Goal: Information Seeking & Learning: Learn about a topic

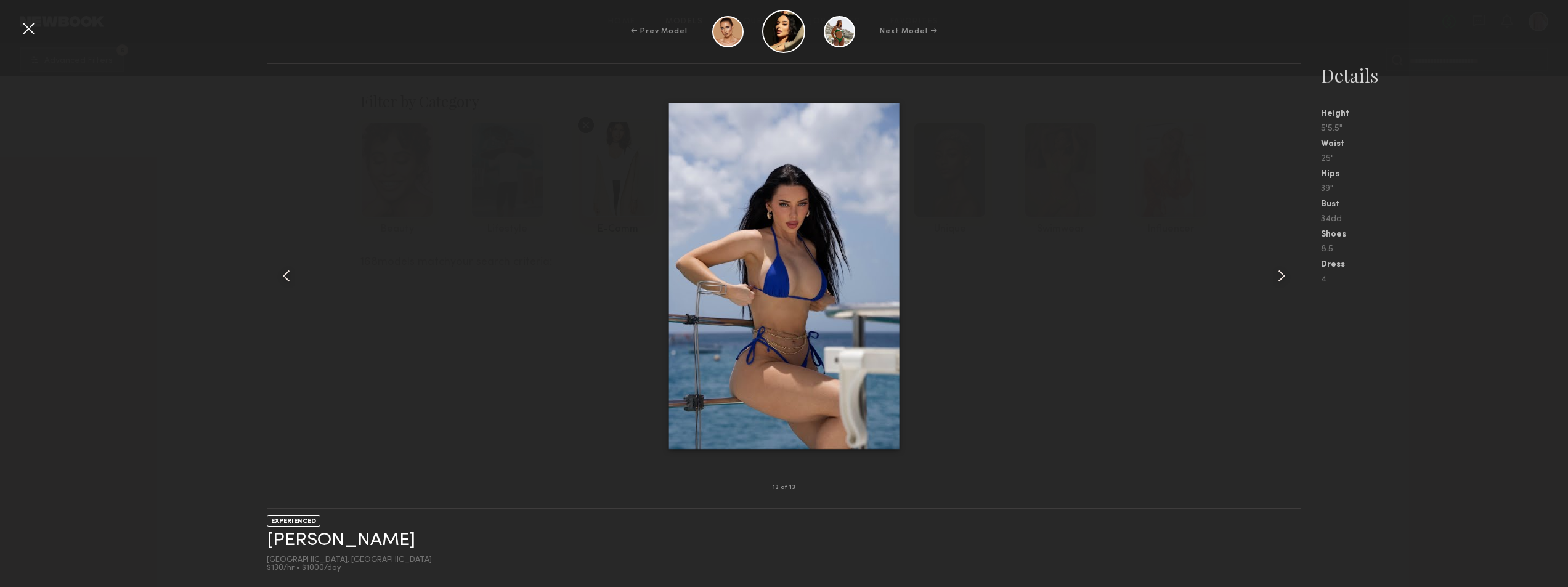
scroll to position [11266, 0]
click at [280, 286] on div at bounding box center [288, 276] width 41 height 384
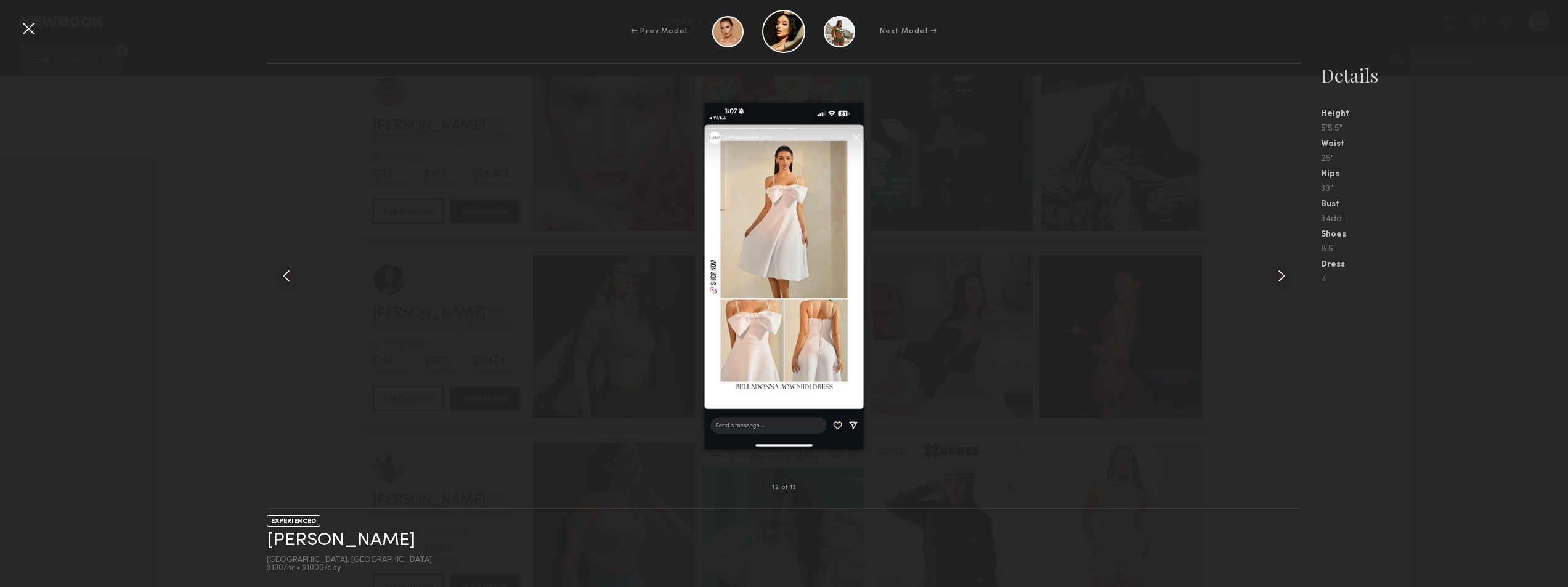
click at [31, 36] on div at bounding box center [28, 28] width 20 height 20
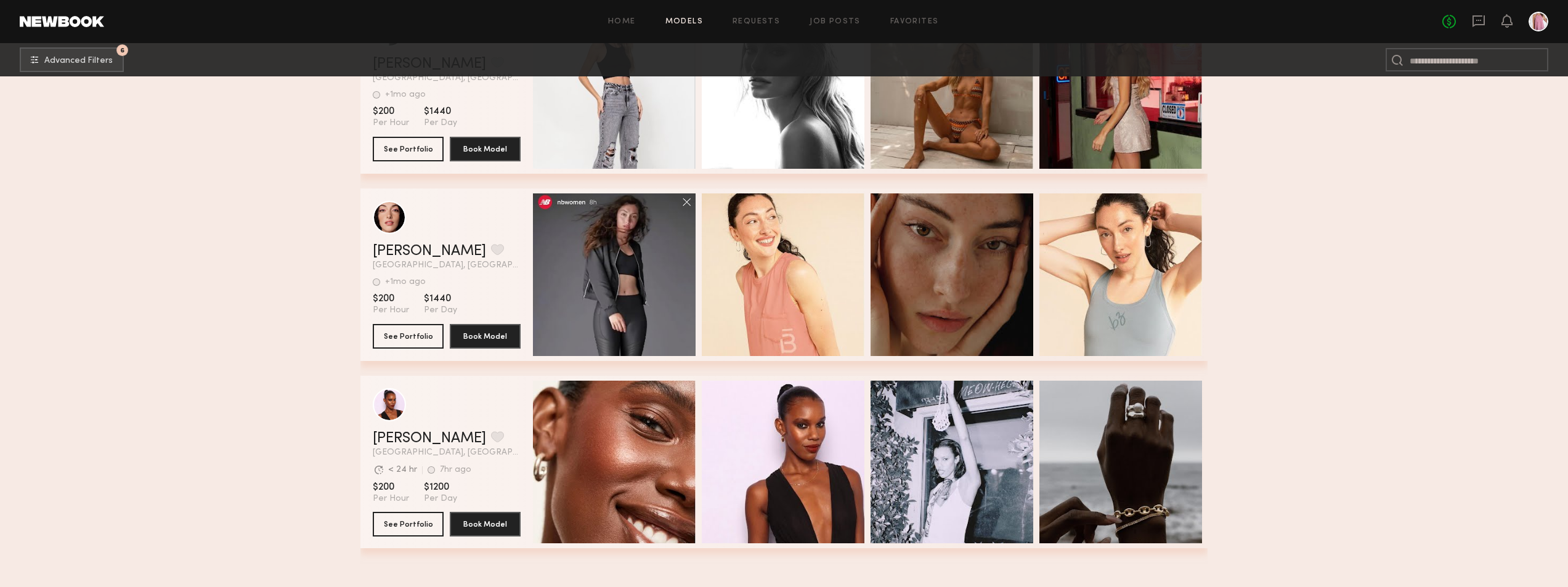
scroll to position [16073, 0]
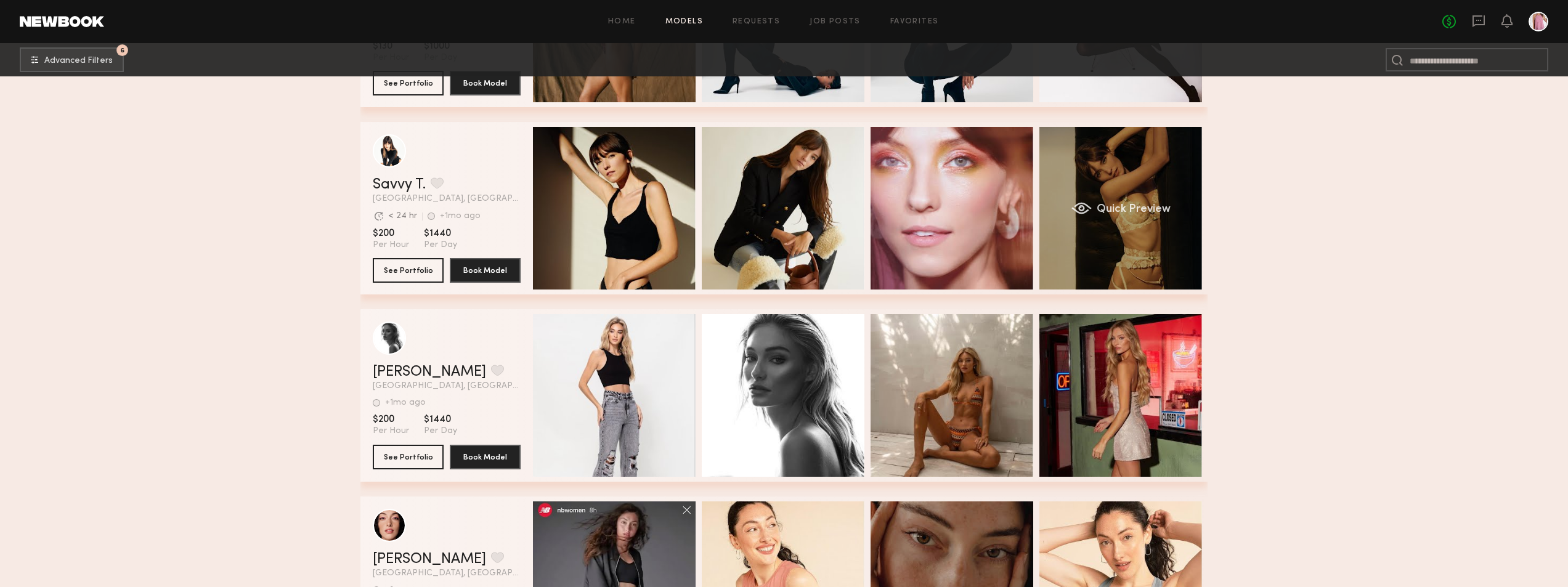
click at [1123, 208] on span "Quick Preview" at bounding box center [1134, 209] width 74 height 11
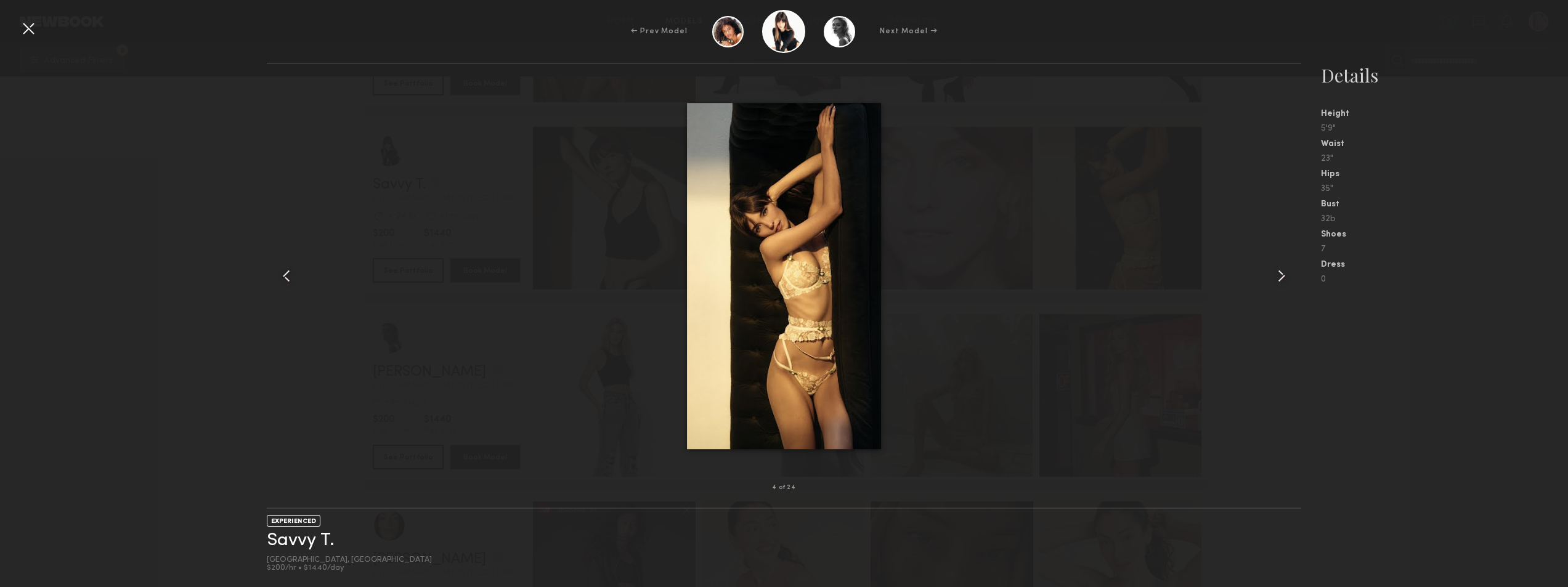
click at [1268, 277] on div at bounding box center [1280, 276] width 41 height 384
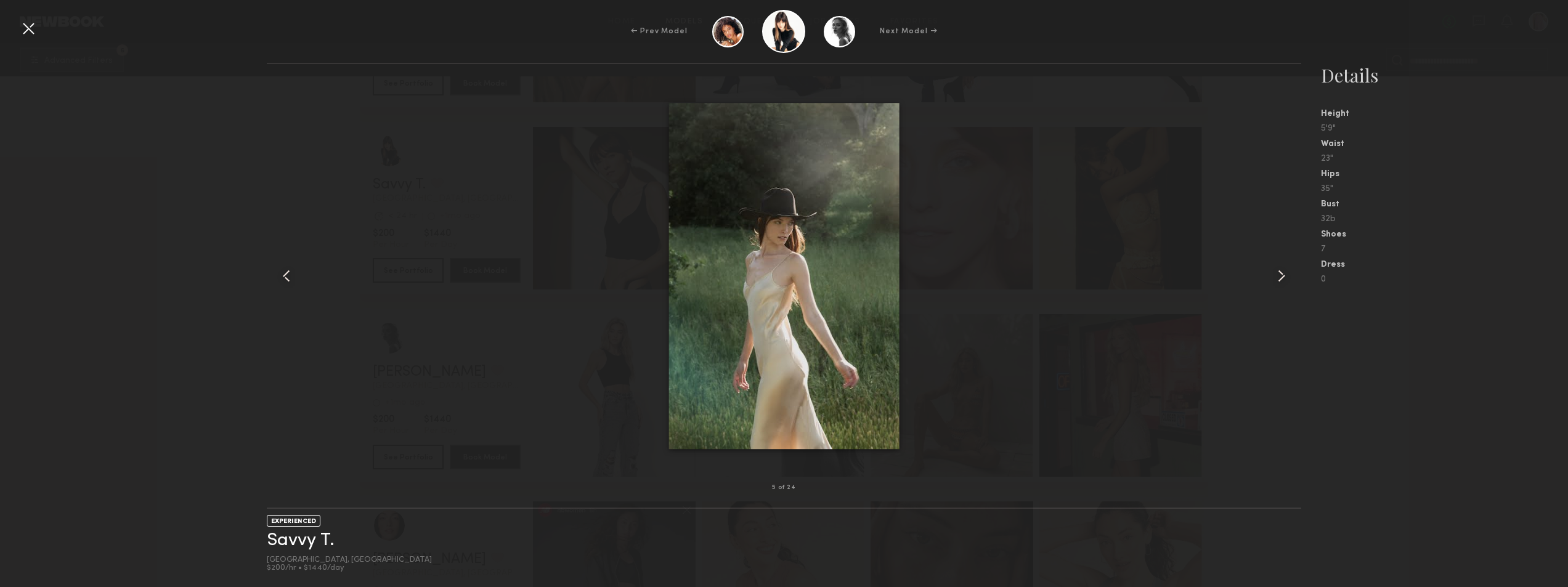
click at [1268, 277] on div at bounding box center [1280, 276] width 41 height 384
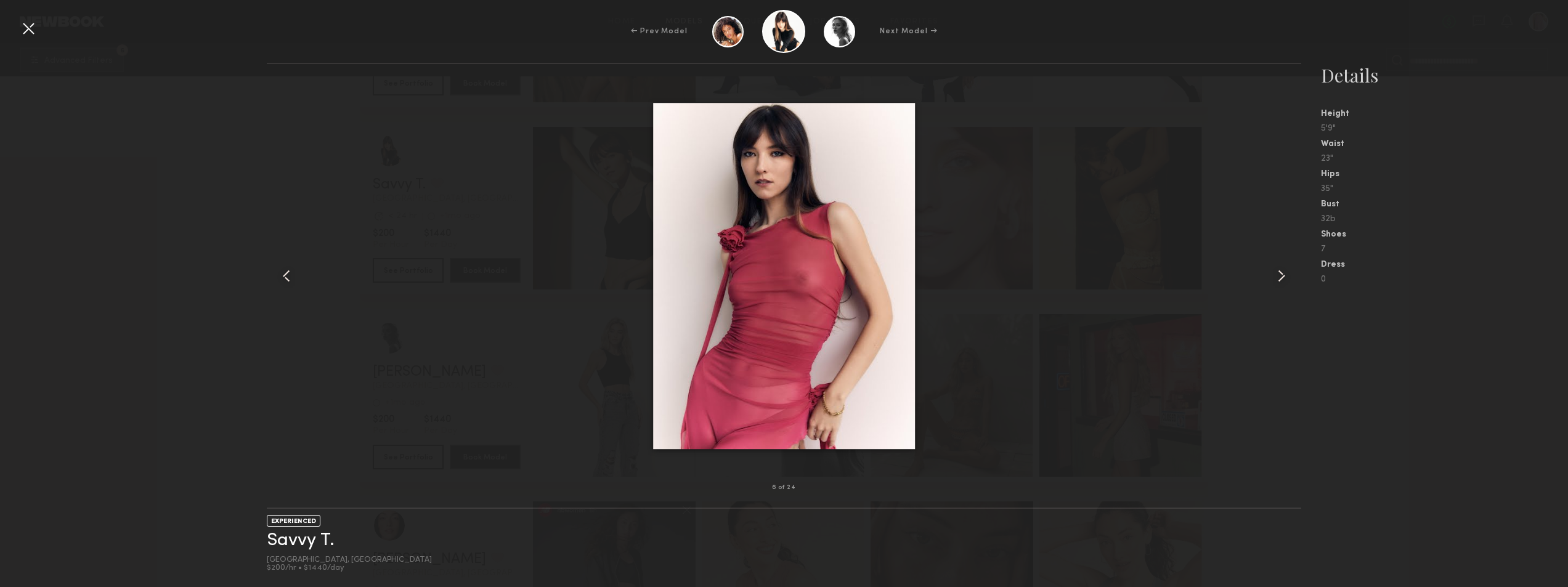
click at [1274, 267] on common-icon at bounding box center [1281, 276] width 20 height 20
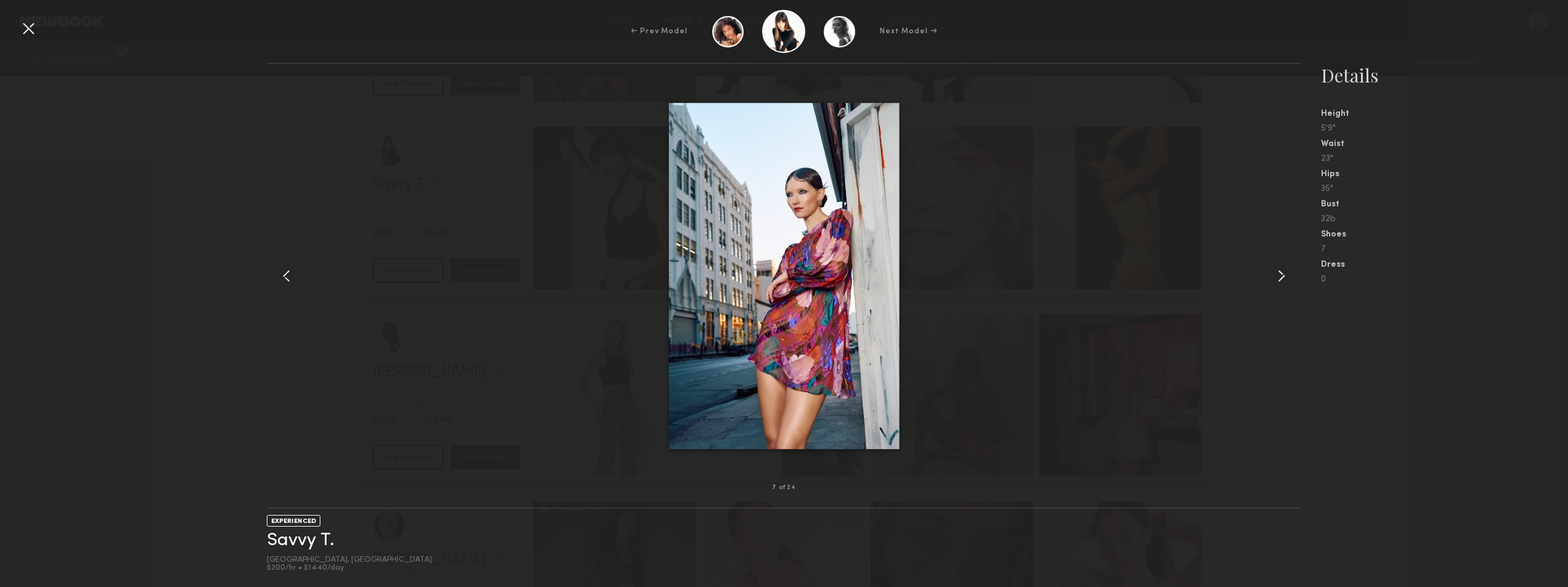
click at [27, 30] on div at bounding box center [28, 28] width 20 height 20
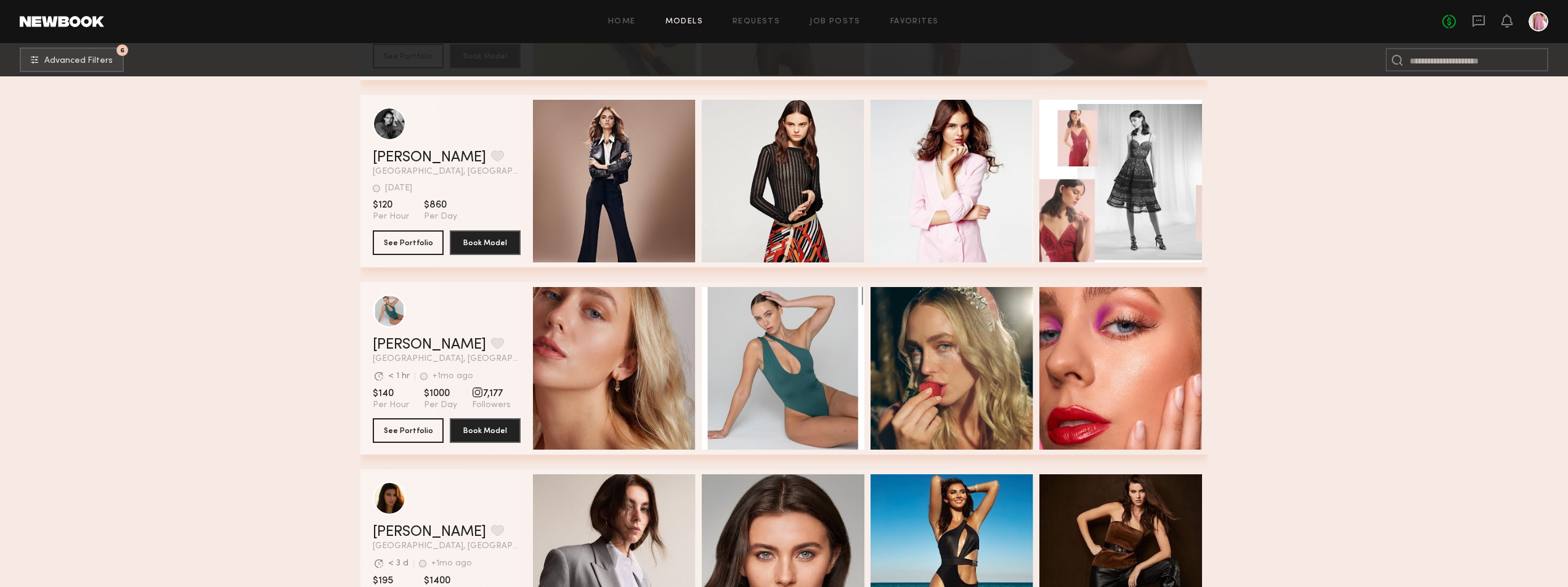
scroll to position [19028, 0]
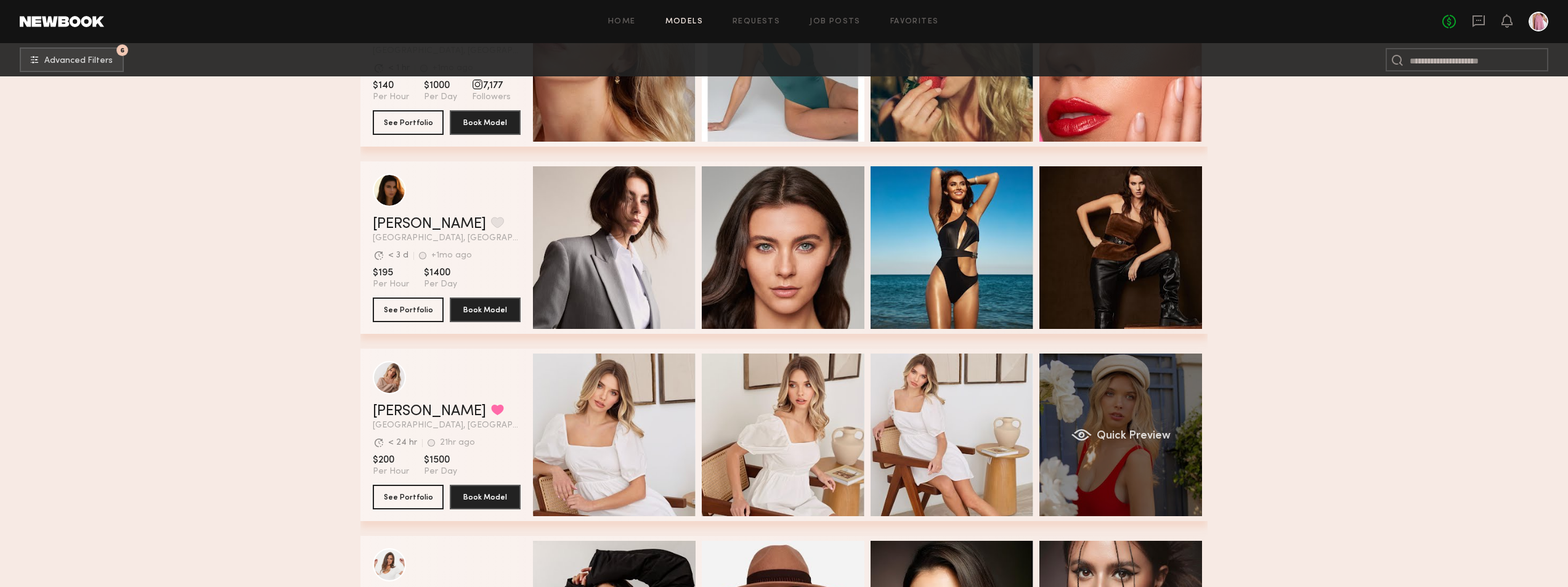
click at [1171, 398] on div "Quick Preview" at bounding box center [1120, 434] width 163 height 163
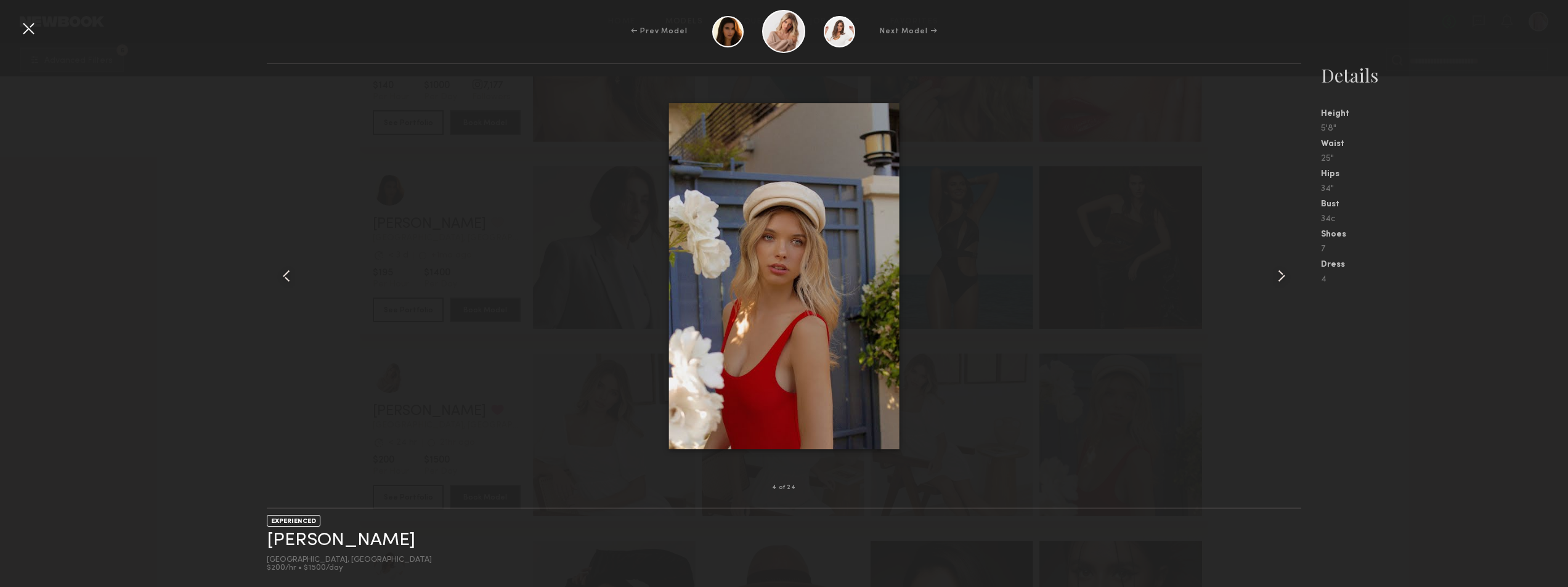
click at [1287, 272] on common-icon at bounding box center [1281, 276] width 20 height 20
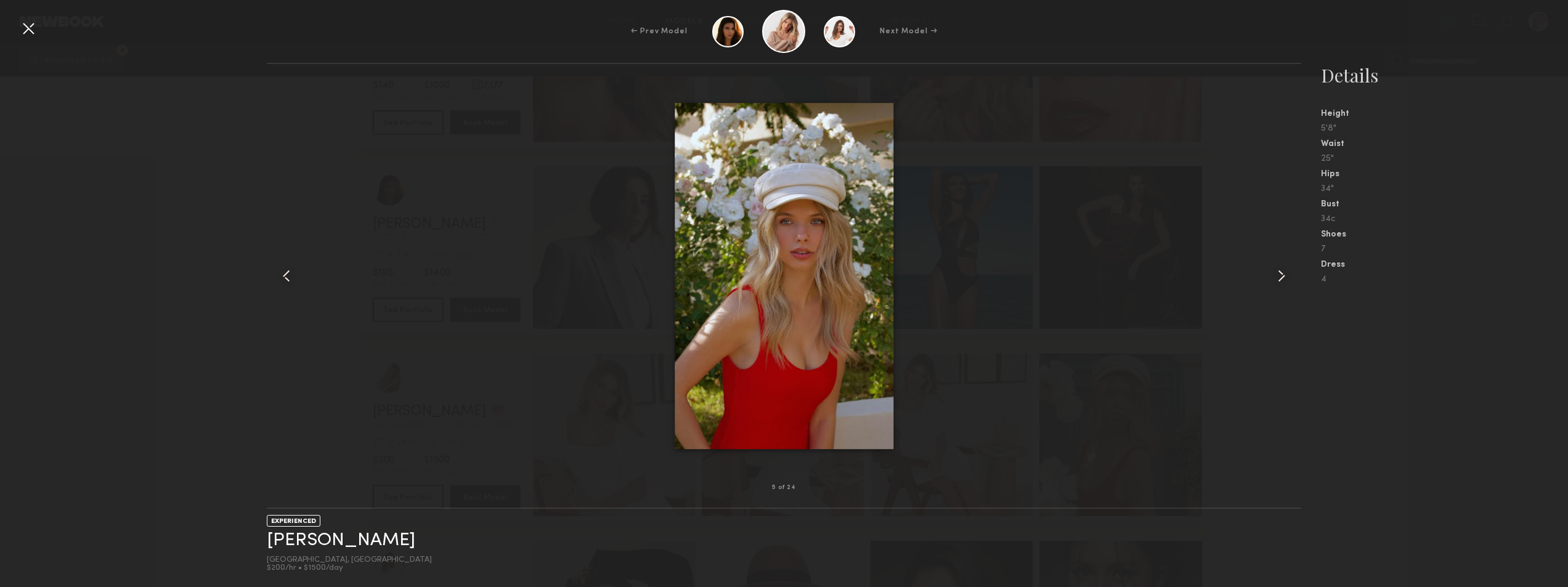
click at [1287, 272] on common-icon at bounding box center [1281, 276] width 20 height 20
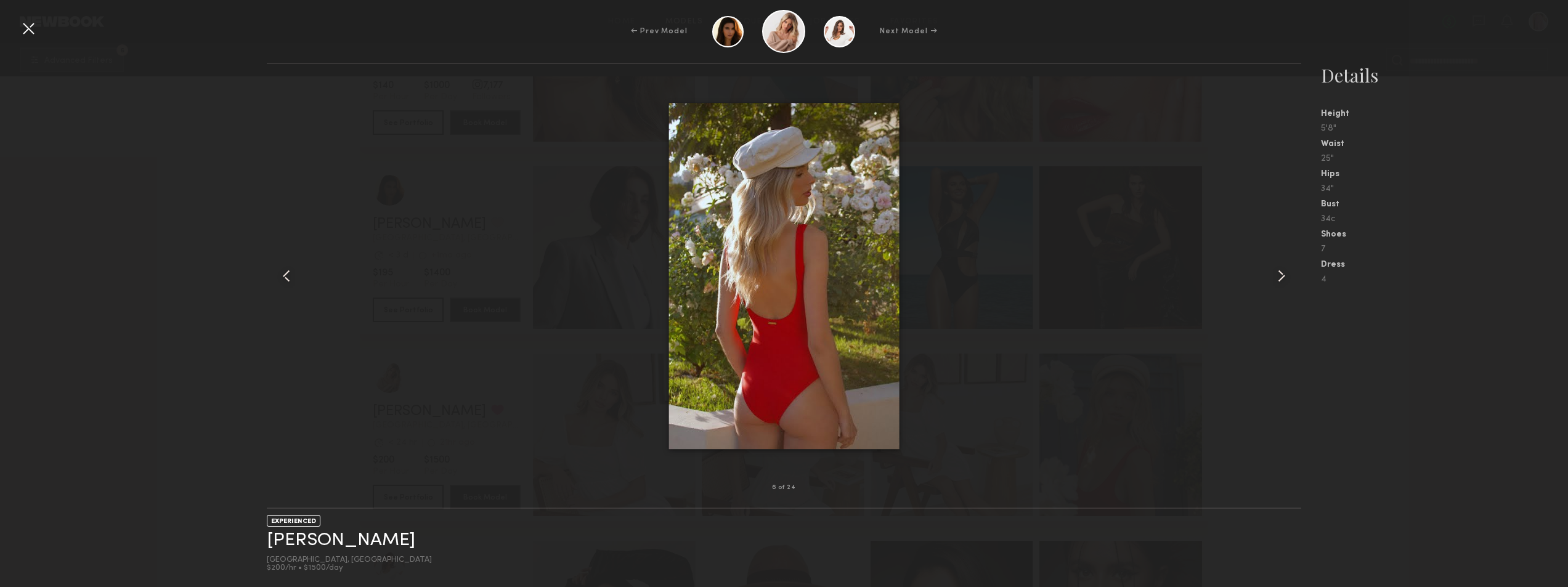
click at [1287, 272] on common-icon at bounding box center [1281, 276] width 20 height 20
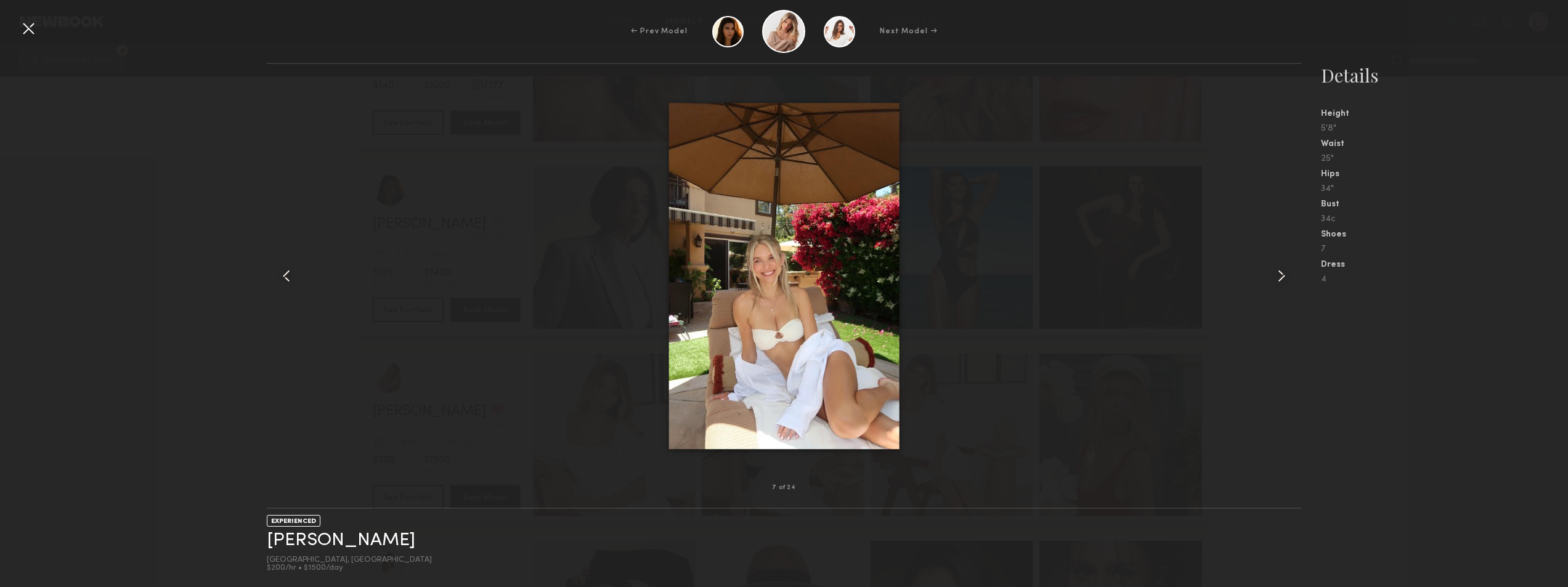
click at [1287, 272] on common-icon at bounding box center [1281, 276] width 20 height 20
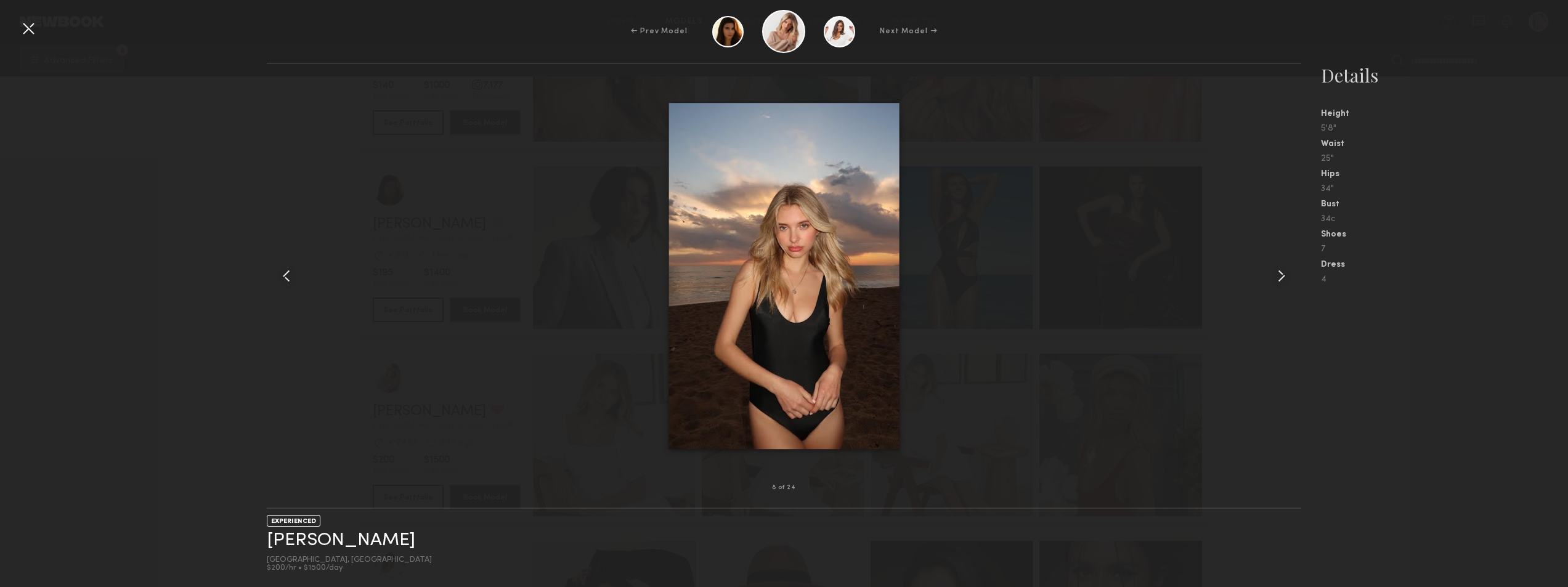
click at [1287, 272] on common-icon at bounding box center [1281, 276] width 20 height 20
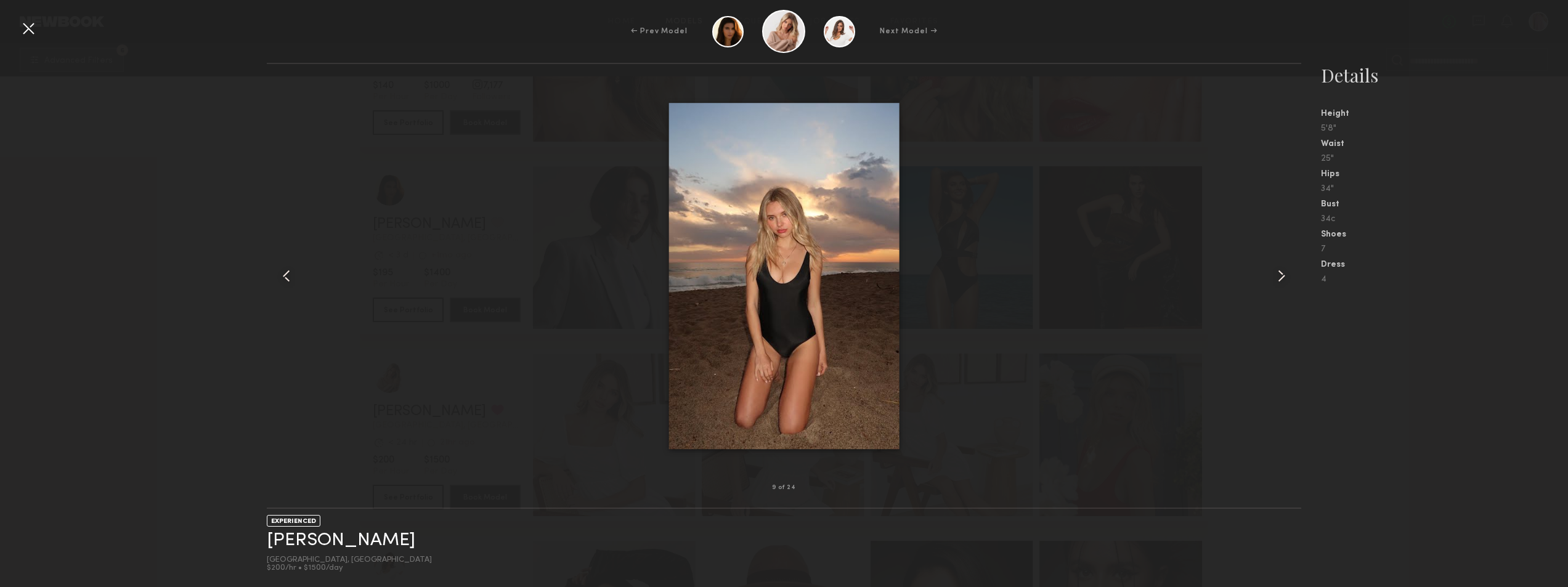
click at [1287, 272] on common-icon at bounding box center [1281, 276] width 20 height 20
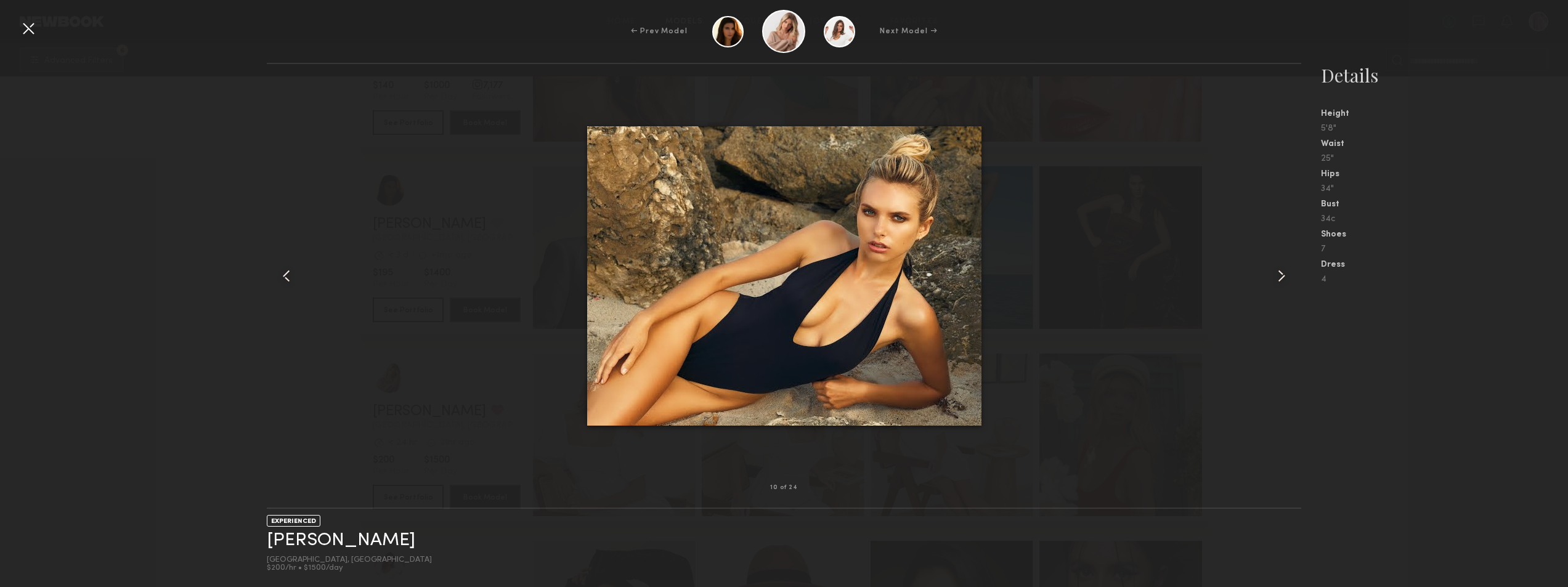
click at [1287, 272] on common-icon at bounding box center [1281, 276] width 20 height 20
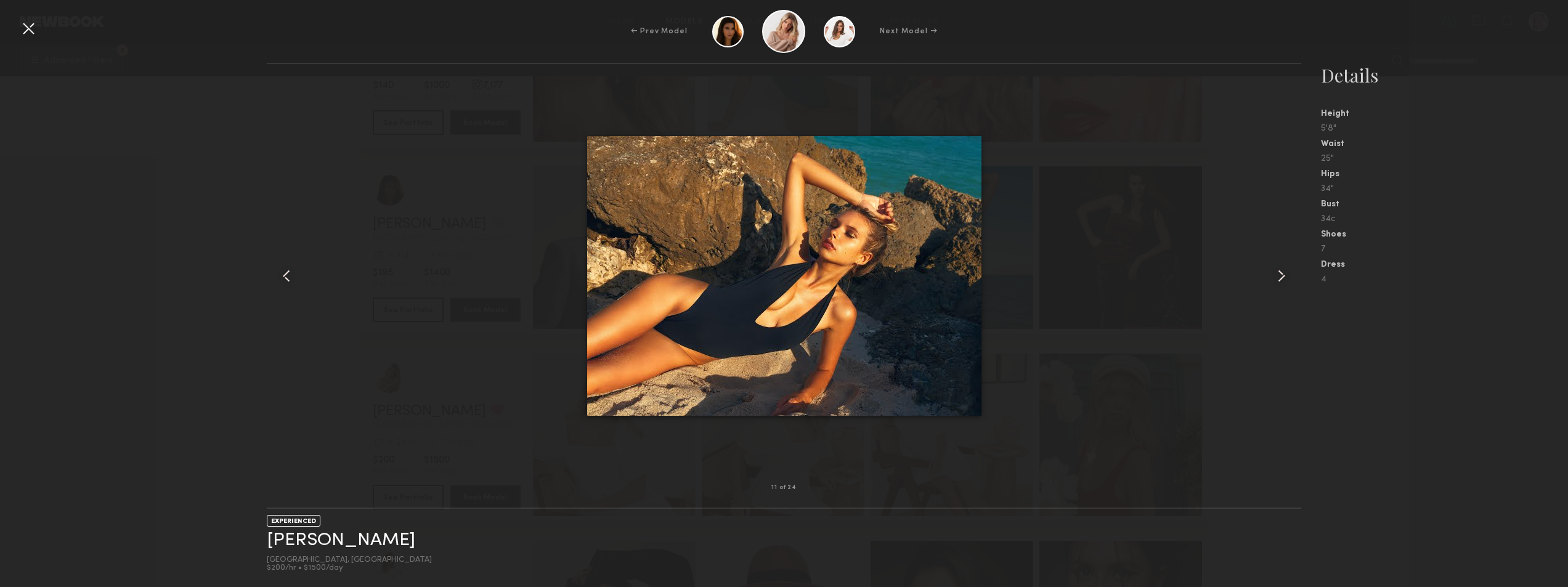
click at [1287, 272] on common-icon at bounding box center [1281, 276] width 20 height 20
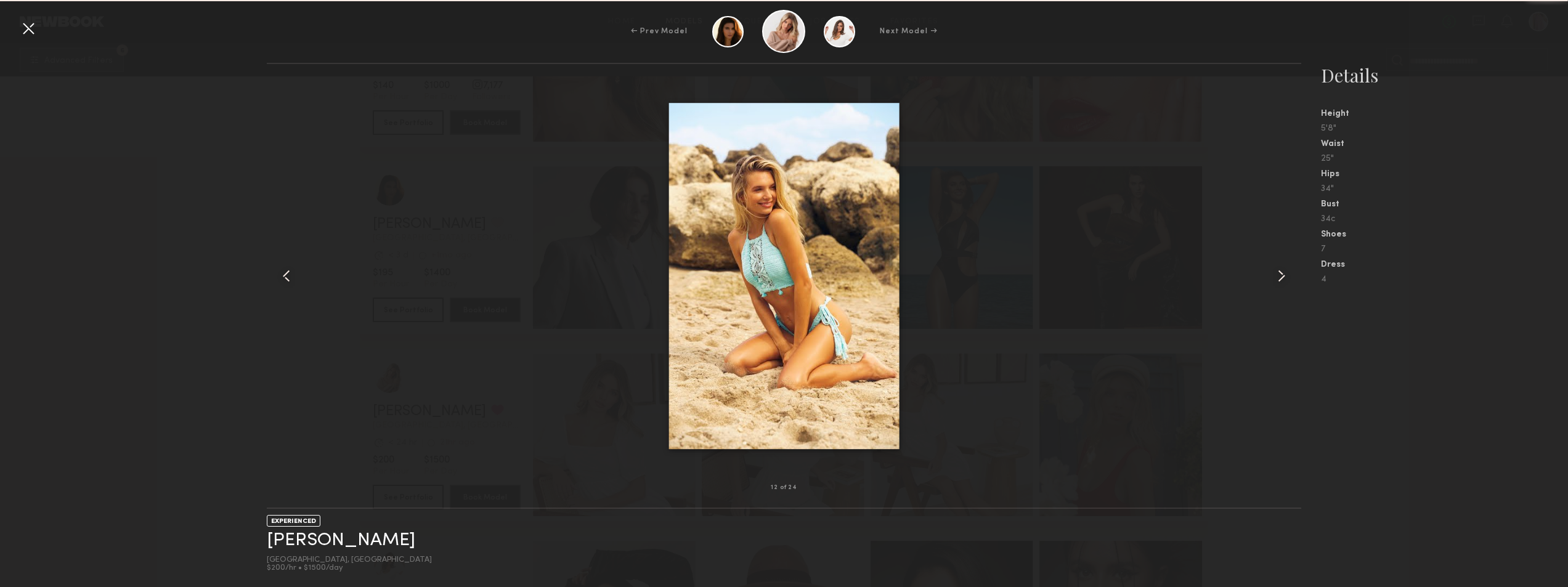
click at [1287, 272] on common-icon at bounding box center [1281, 276] width 20 height 20
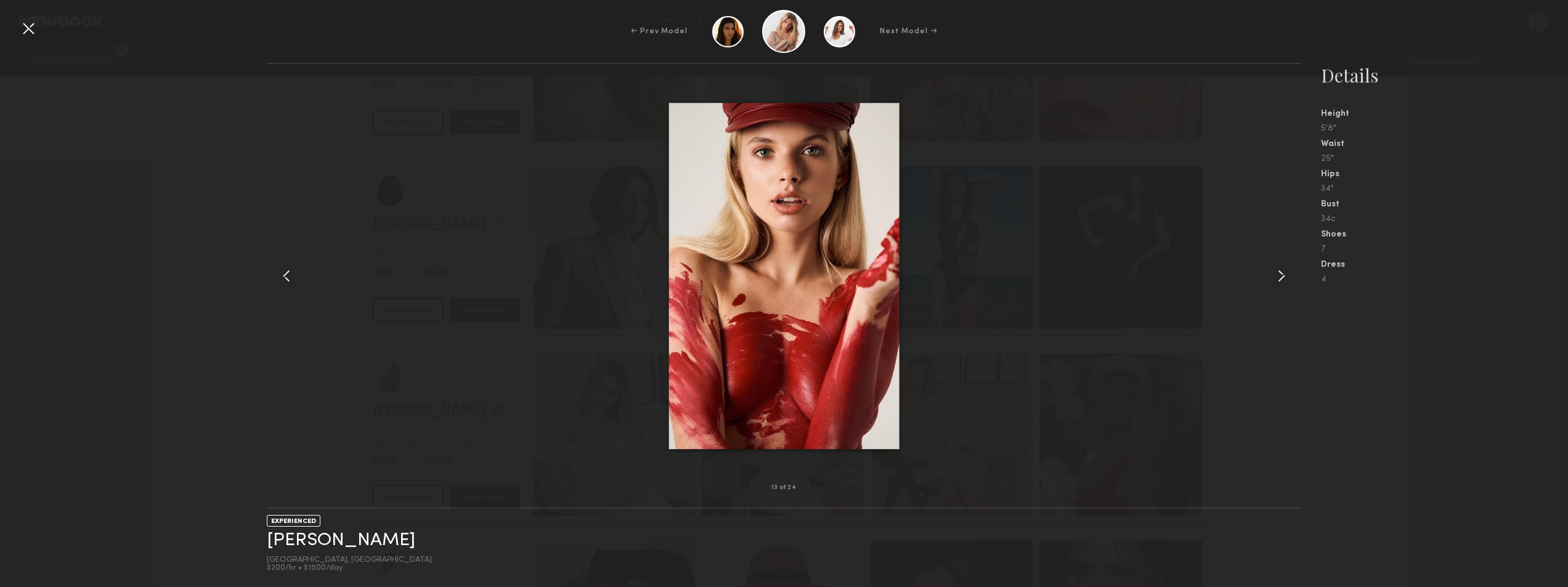
click at [1287, 272] on common-icon at bounding box center [1281, 276] width 20 height 20
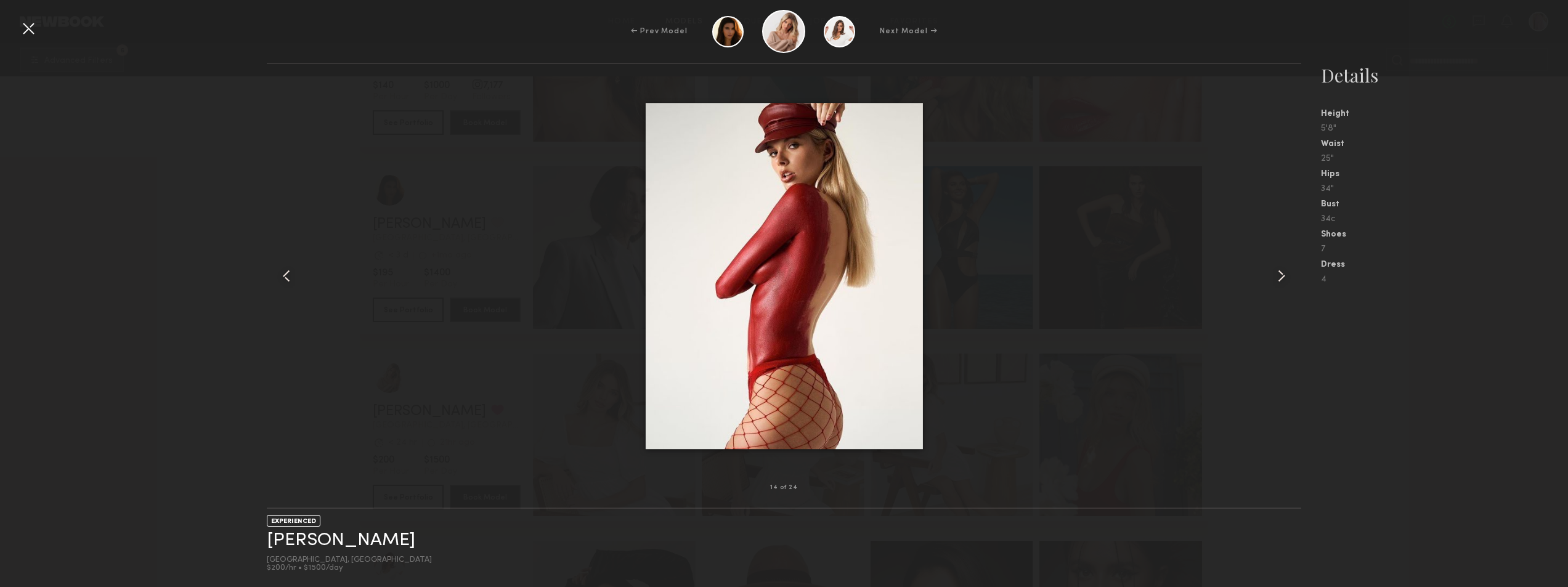
scroll to position [19213, 0]
click at [198, 294] on div "14 of 24 EXPERIENCED [PERSON_NAME] [GEOGRAPHIC_DATA], [GEOGRAPHIC_DATA] $200/hr…" at bounding box center [784, 325] width 1568 height 524
click at [28, 30] on div at bounding box center [28, 28] width 20 height 20
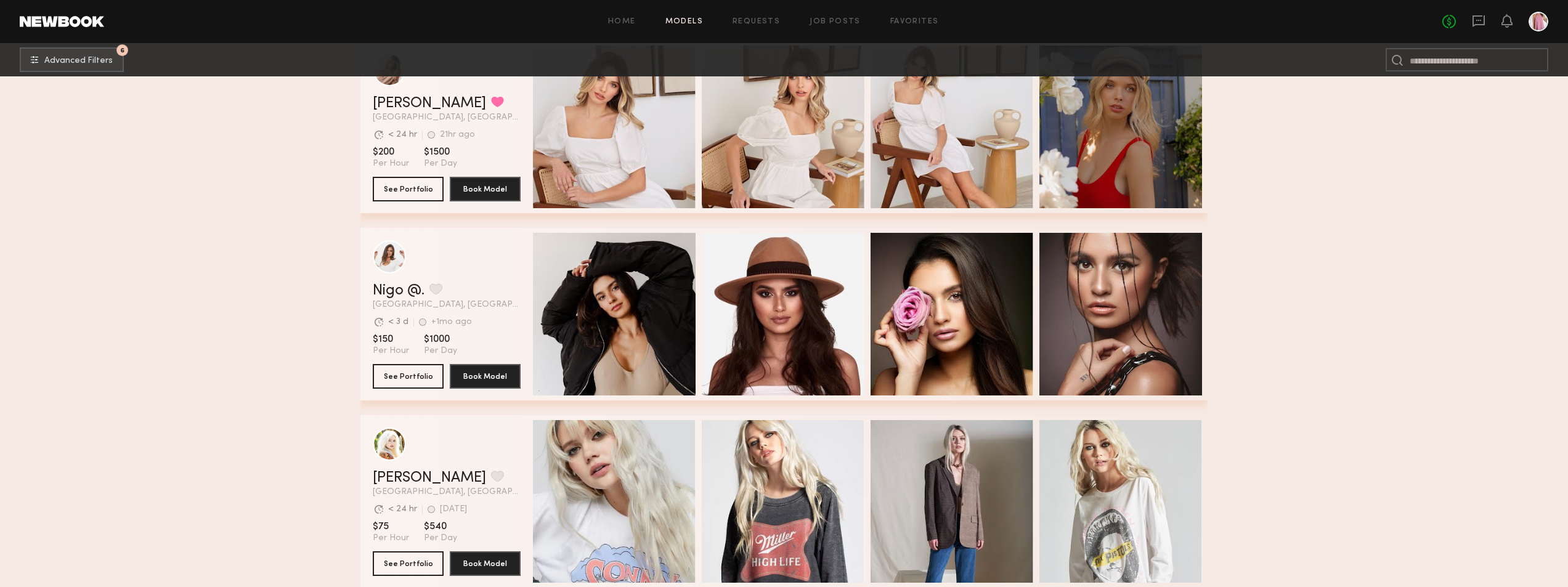
scroll to position [19213, 0]
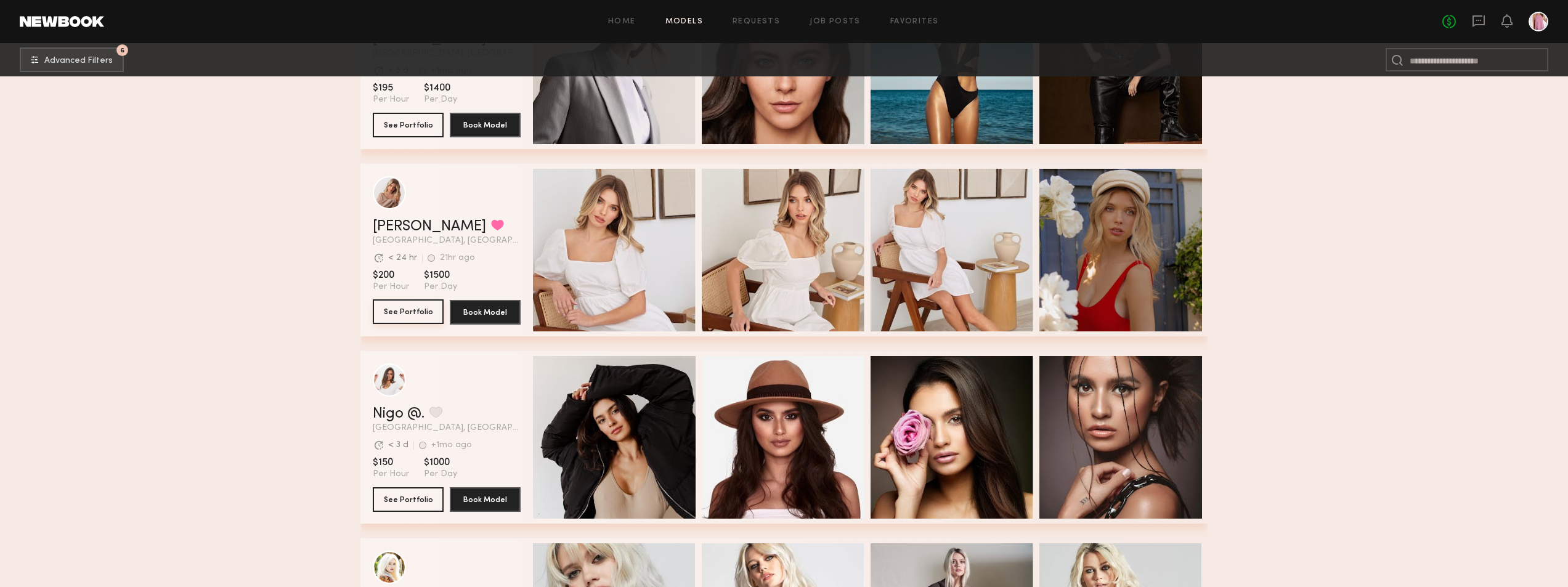
click at [398, 318] on button "See Portfolio" at bounding box center [408, 311] width 71 height 25
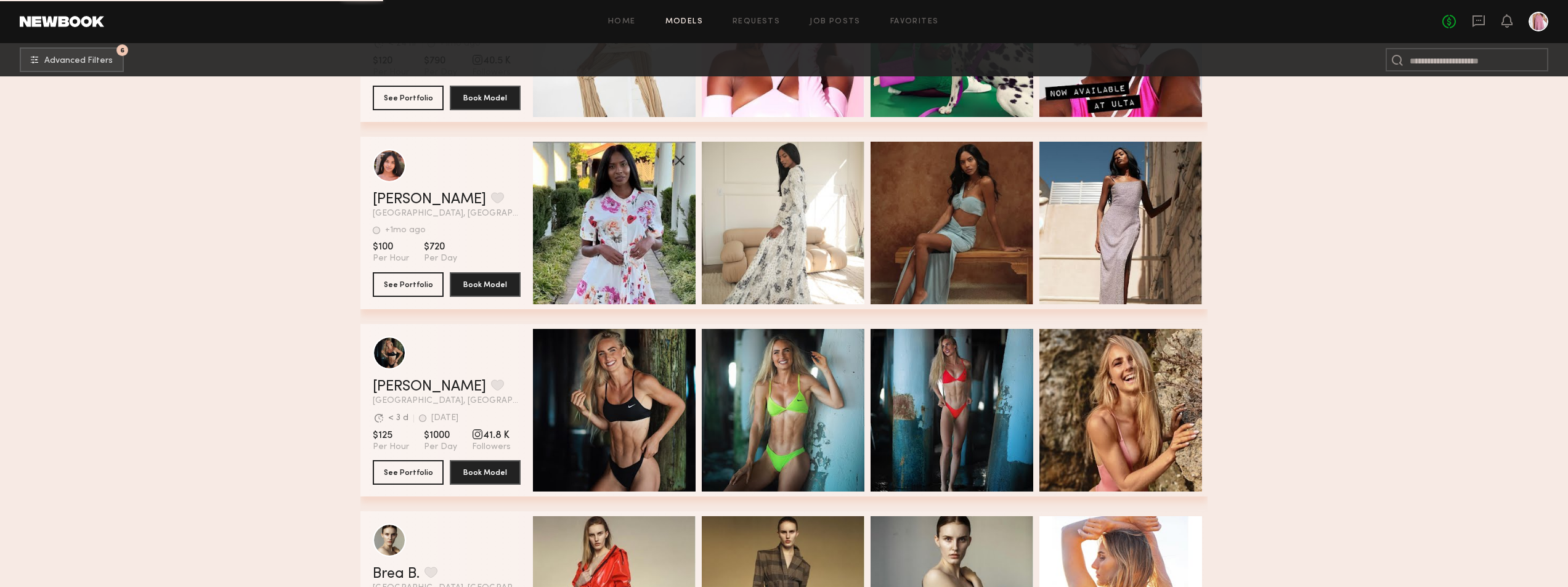
scroll to position [26287, 0]
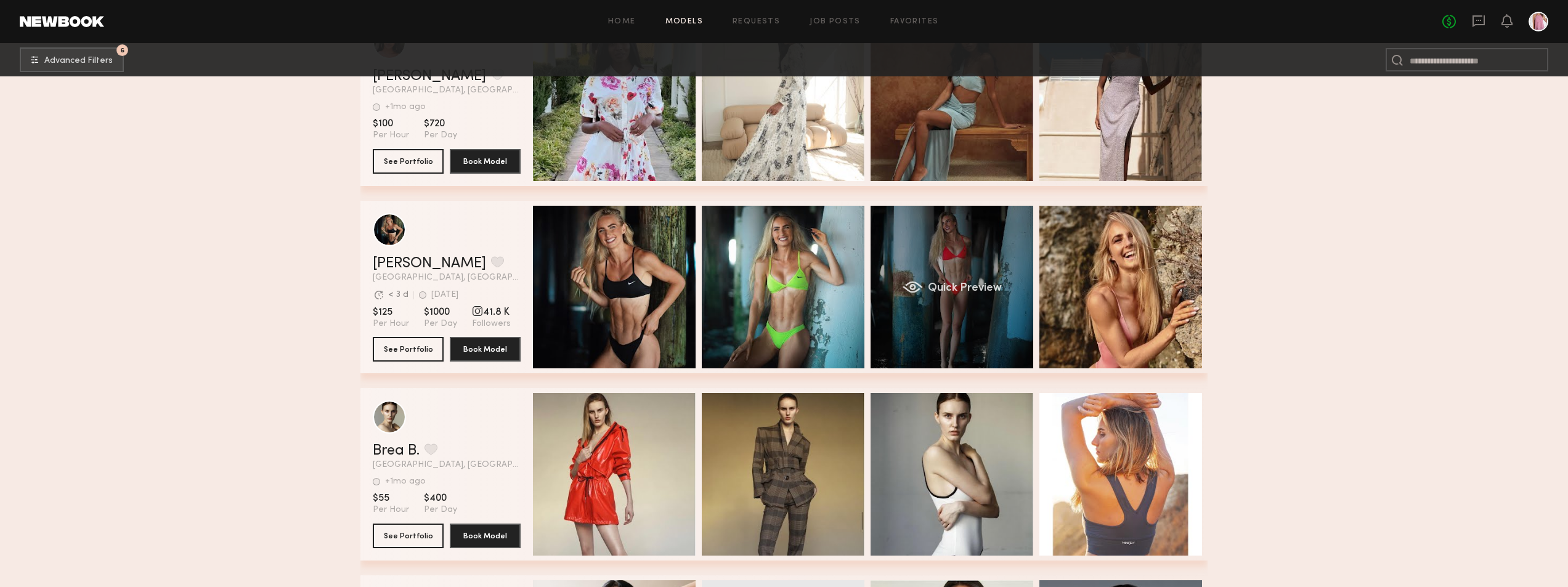
click at [911, 266] on div "Quick Preview" at bounding box center [952, 287] width 163 height 163
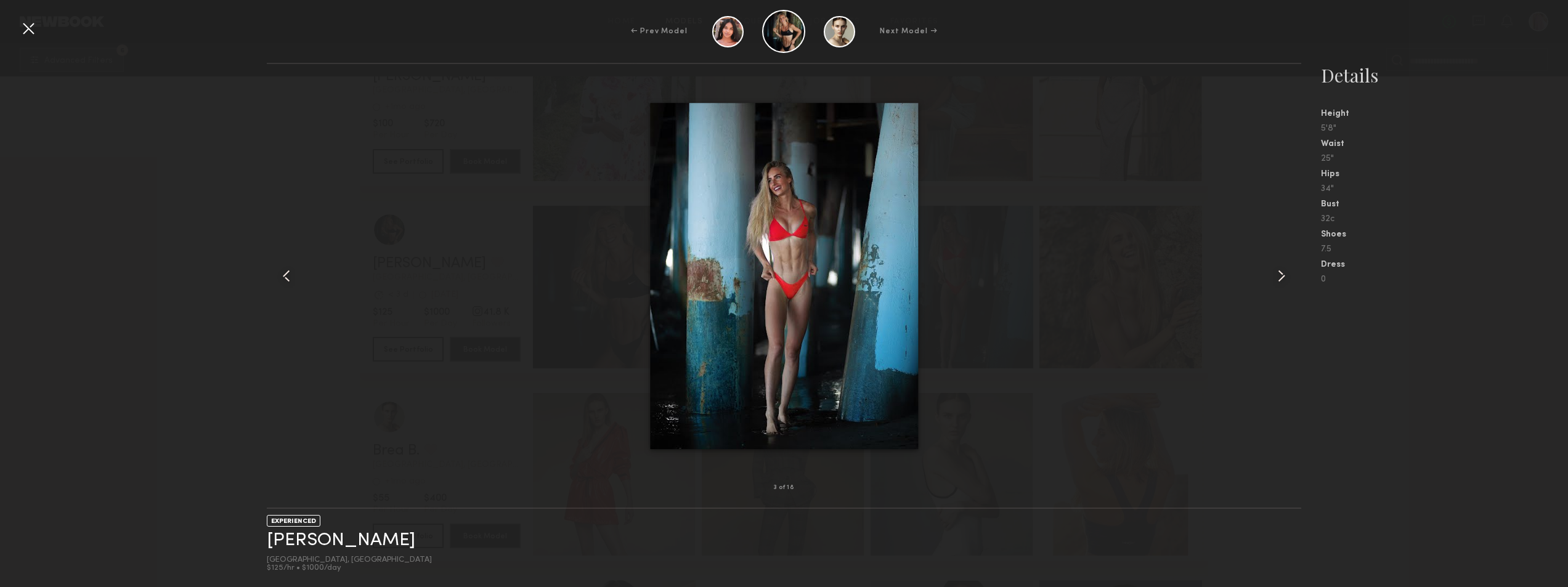
click at [23, 29] on div at bounding box center [28, 28] width 20 height 20
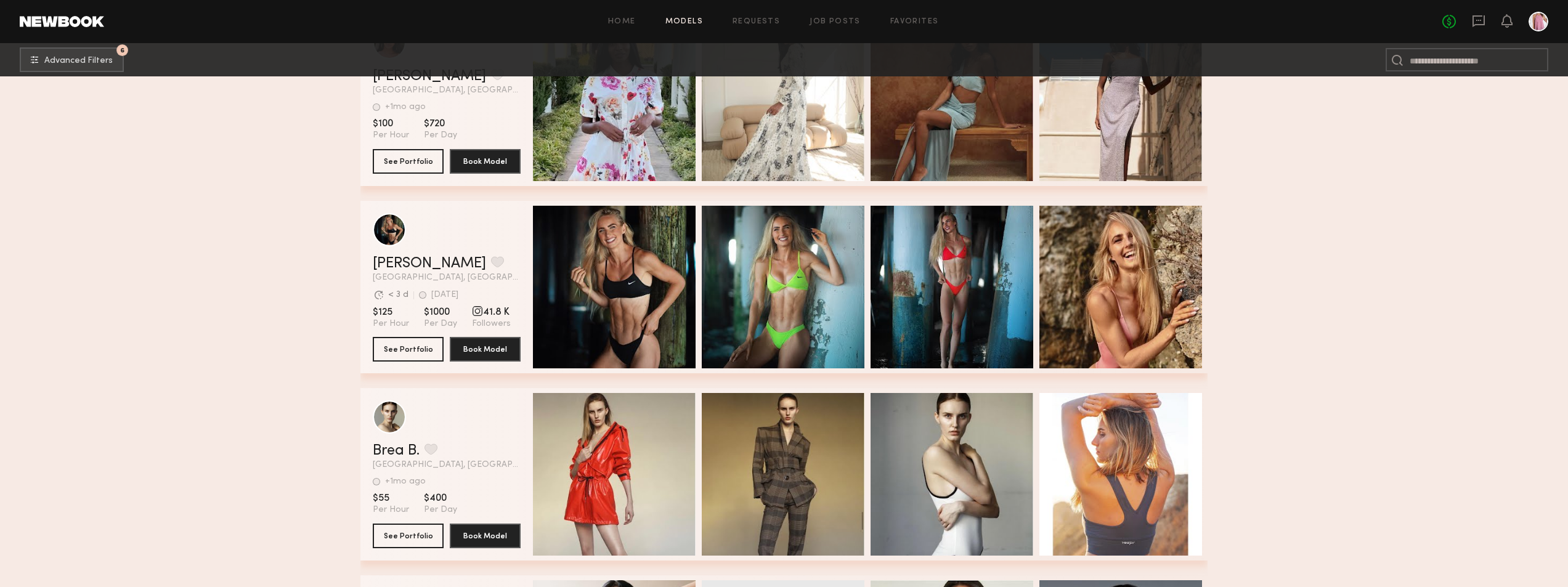
scroll to position [26595, 0]
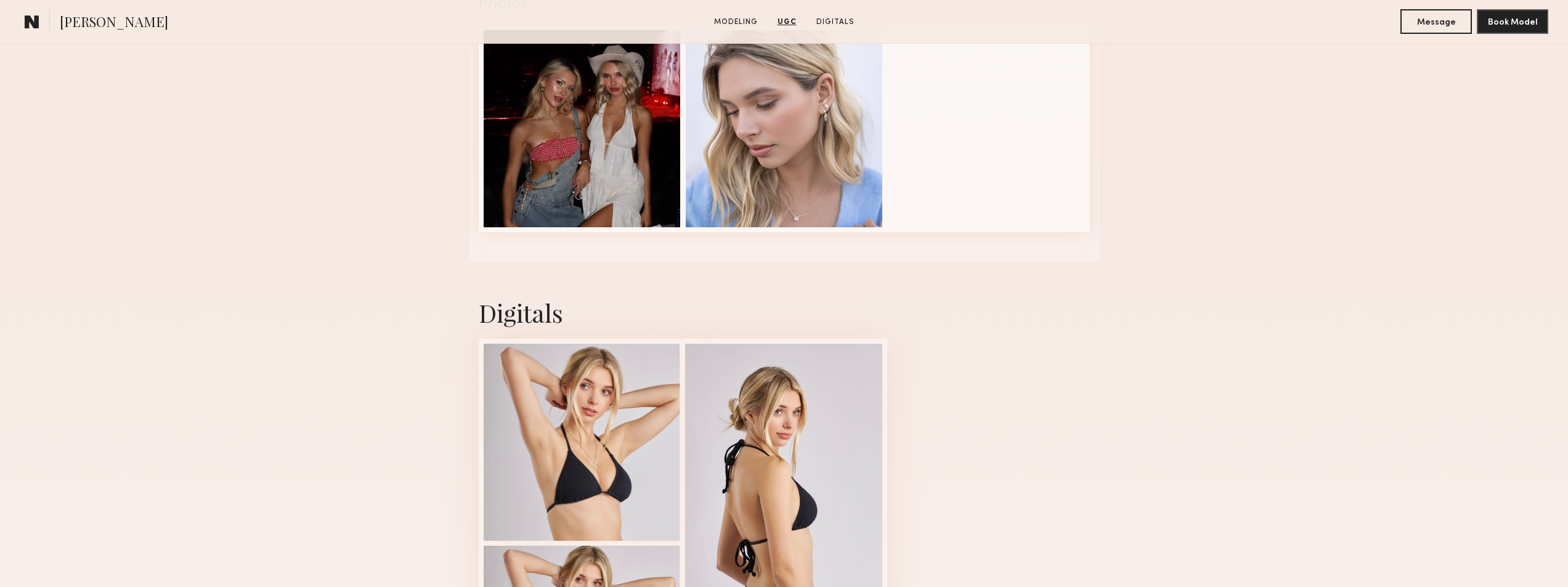
scroll to position [2093, 0]
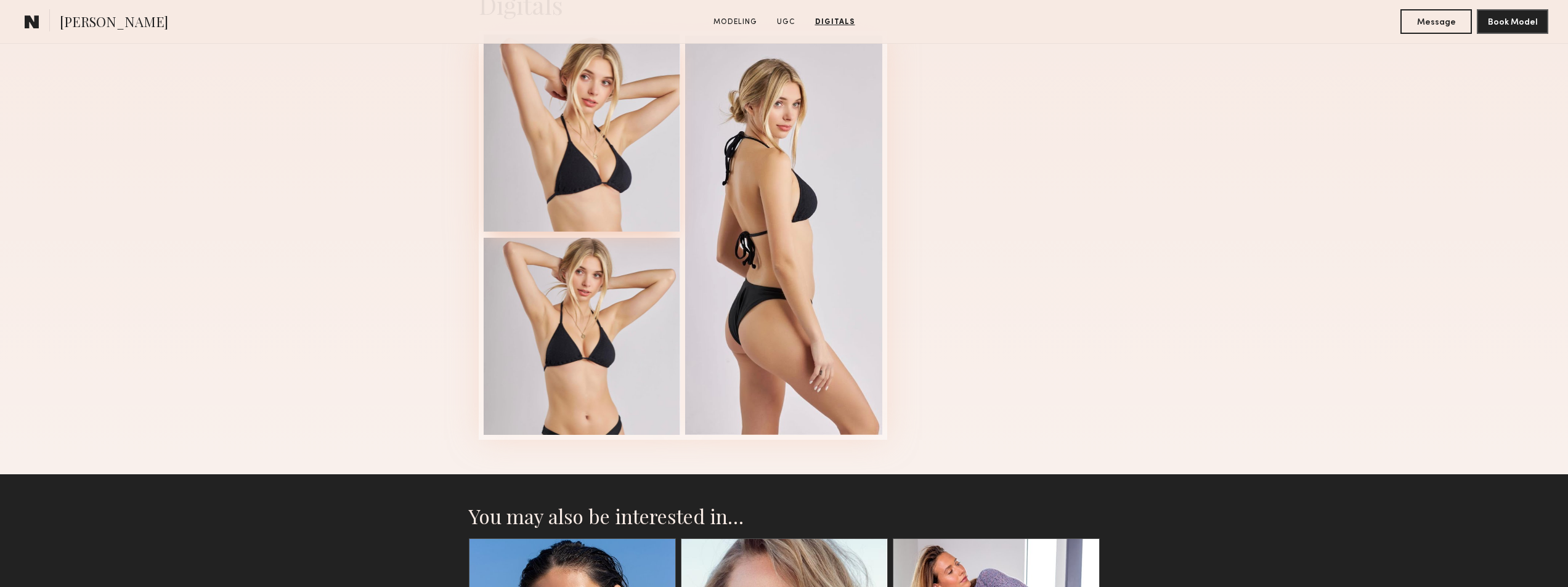
click at [655, 157] on div at bounding box center [582, 132] width 197 height 197
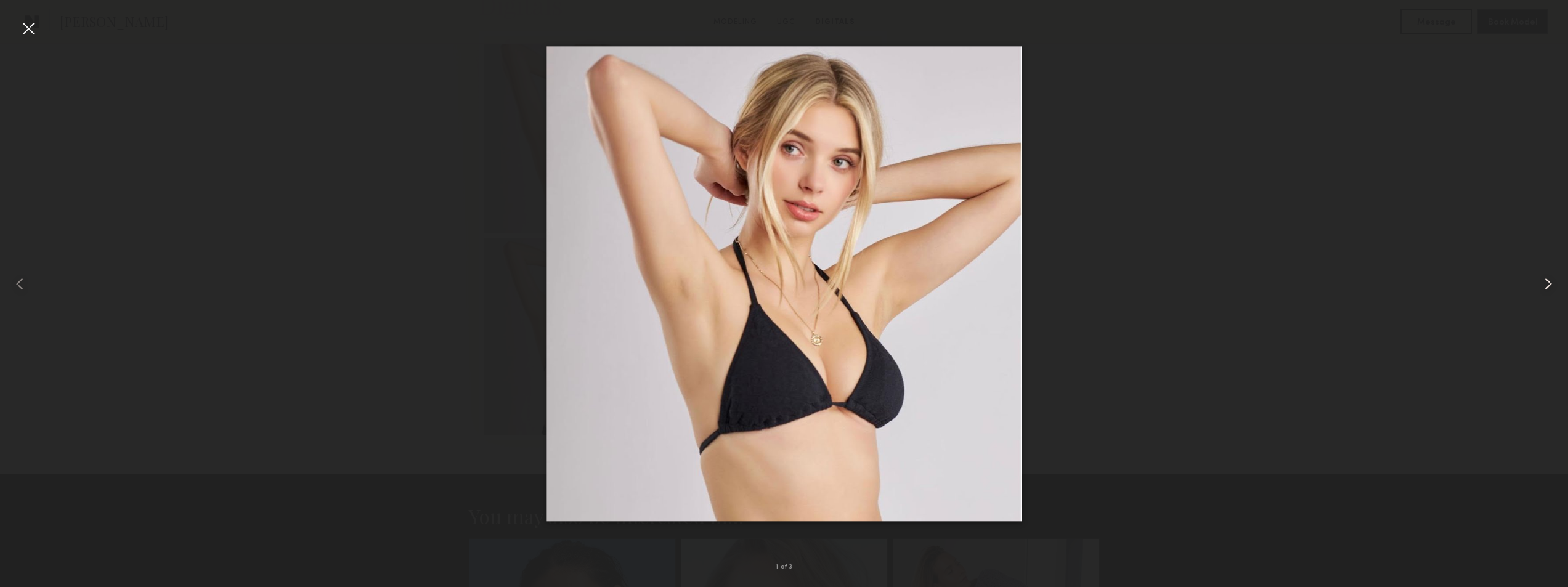
click at [1546, 285] on common-icon at bounding box center [1548, 283] width 20 height 20
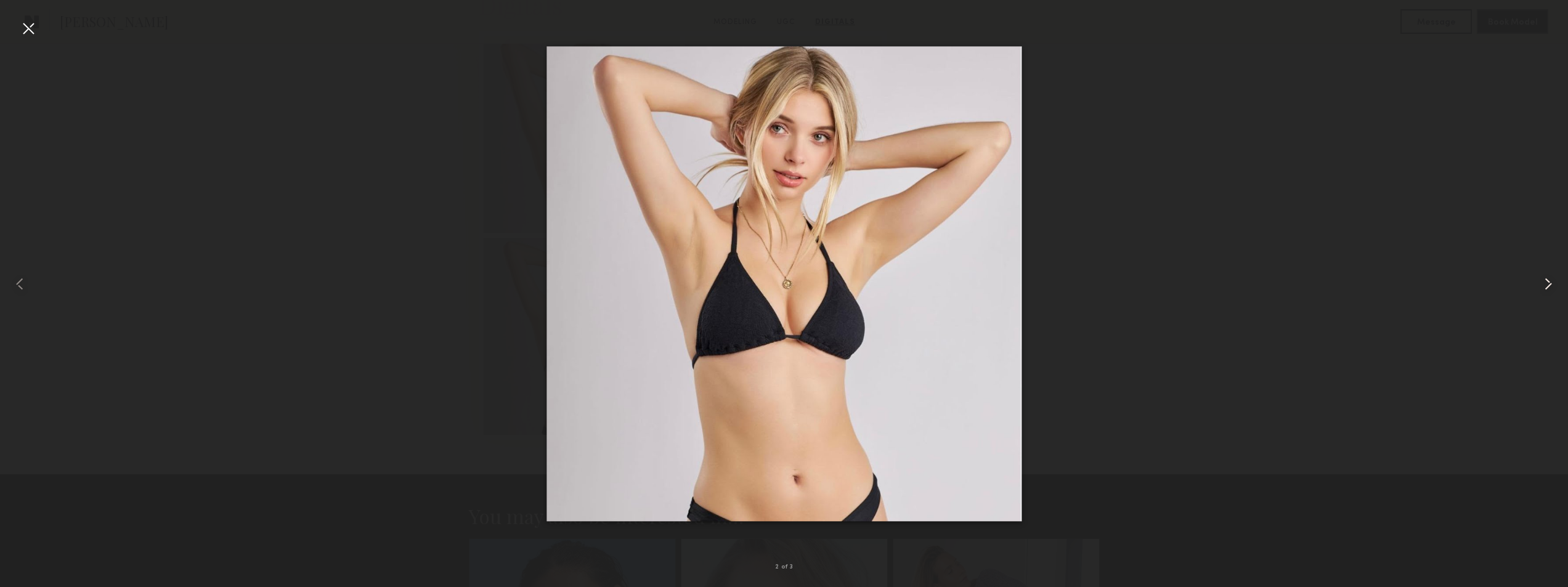
click at [1544, 284] on common-icon at bounding box center [1548, 283] width 20 height 20
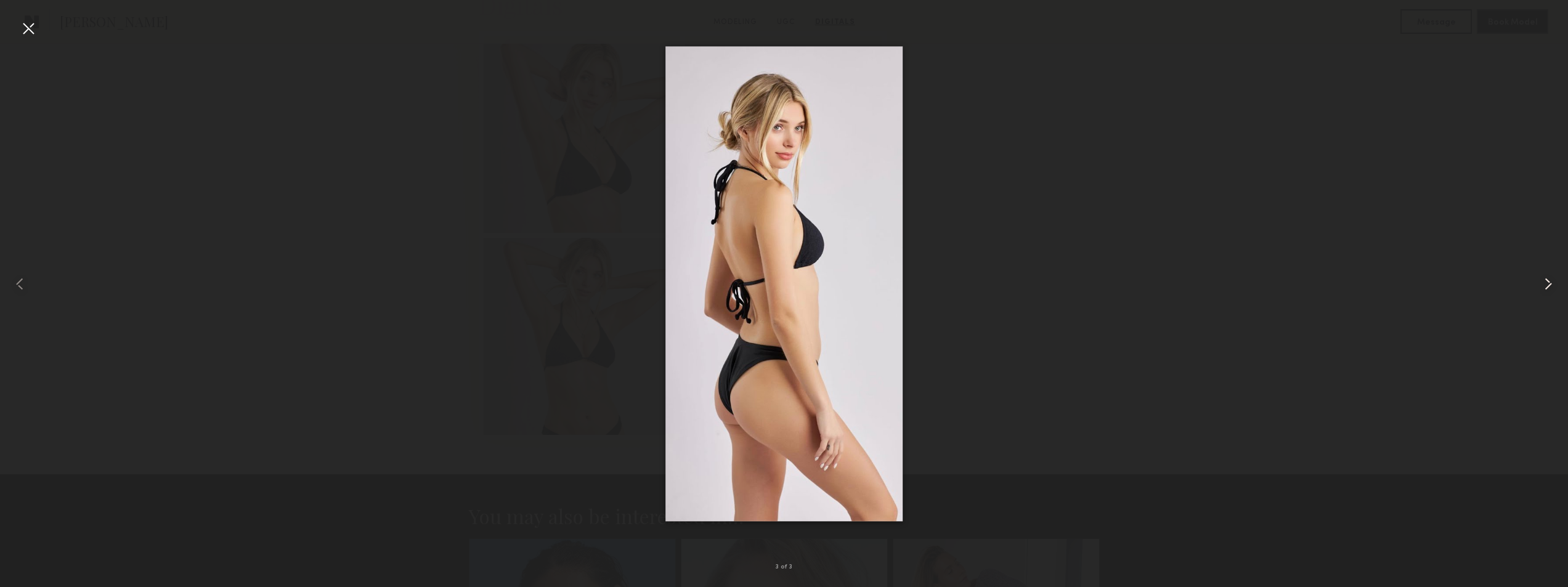
click at [1551, 287] on common-icon at bounding box center [1548, 283] width 20 height 20
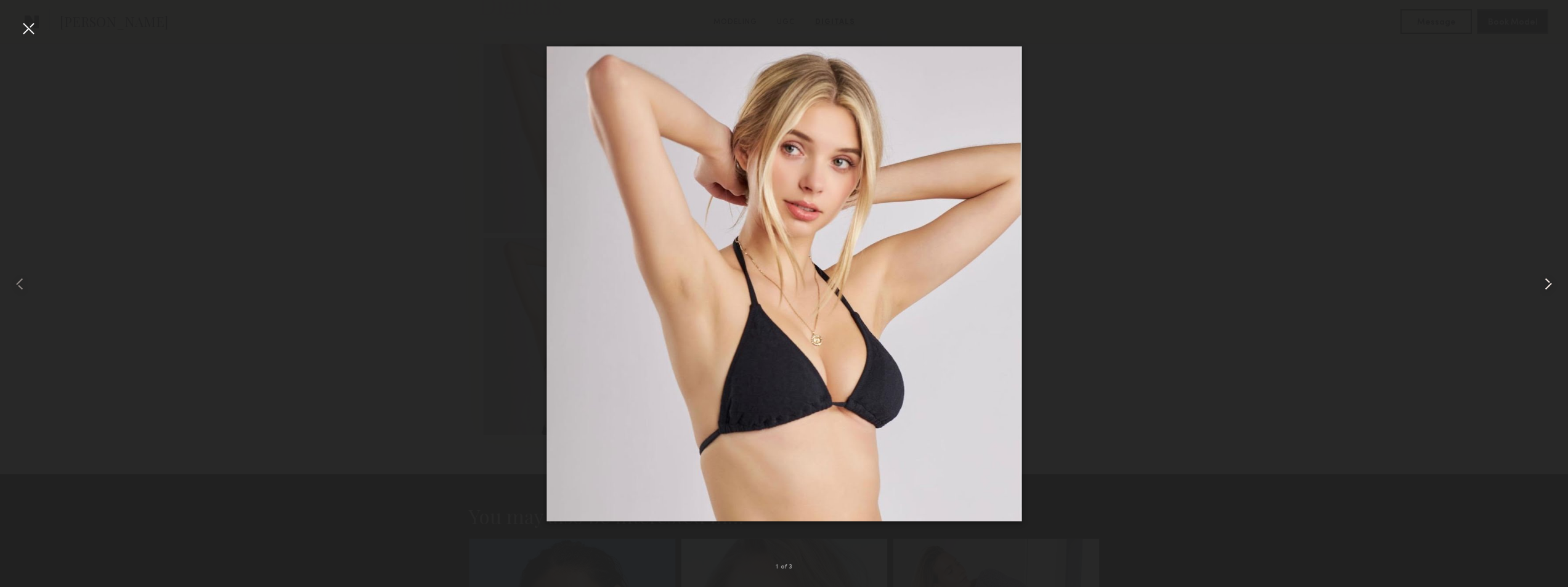
click at [1550, 287] on common-icon at bounding box center [1548, 283] width 20 height 20
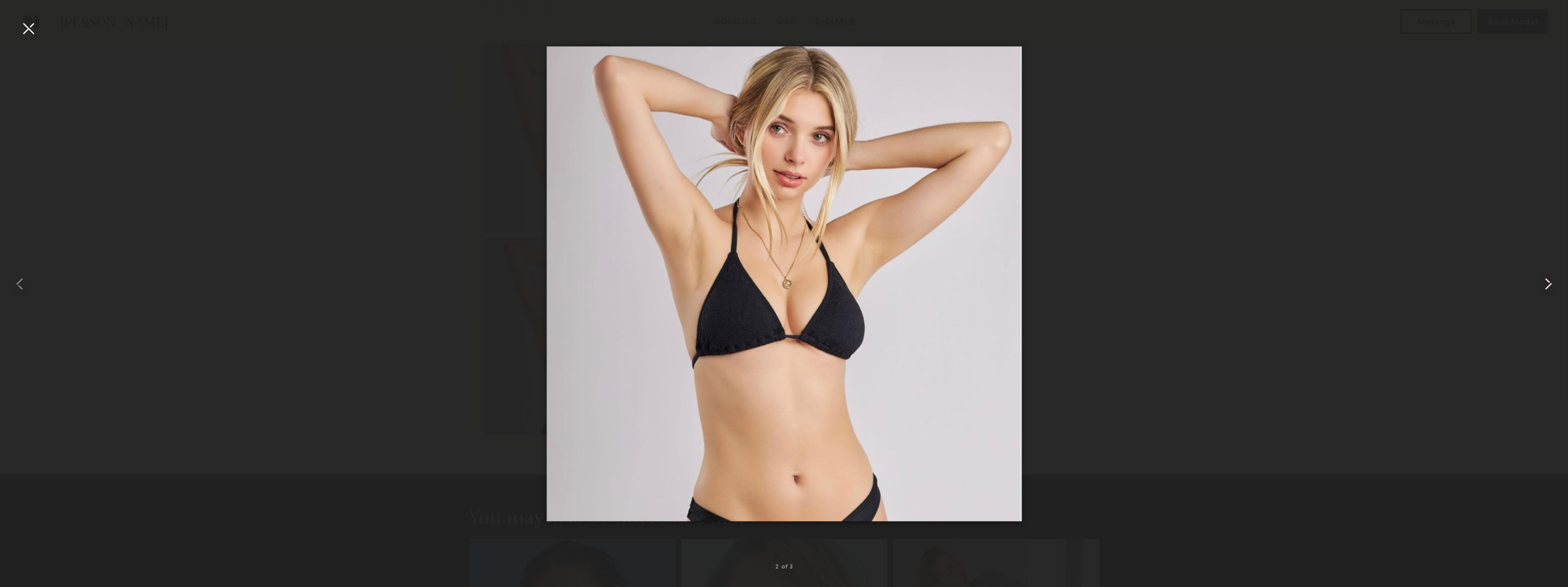
click at [1550, 287] on common-icon at bounding box center [1548, 283] width 20 height 20
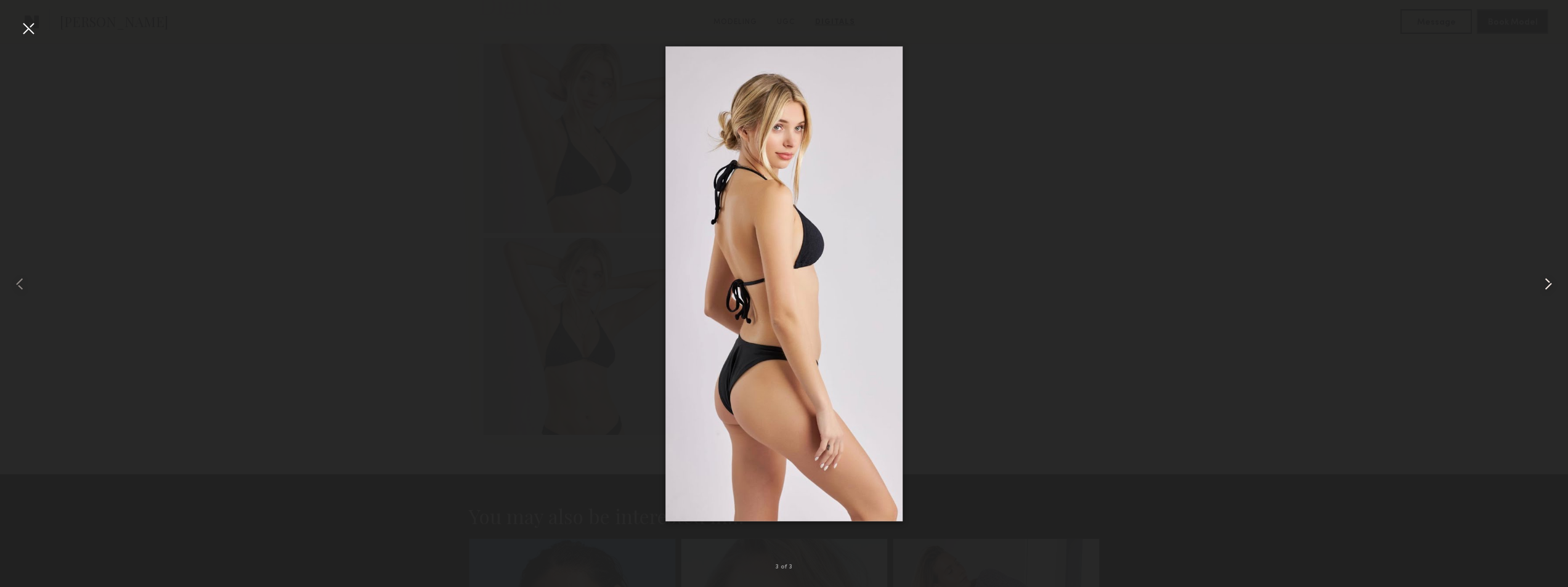
click at [1549, 287] on common-icon at bounding box center [1548, 283] width 20 height 20
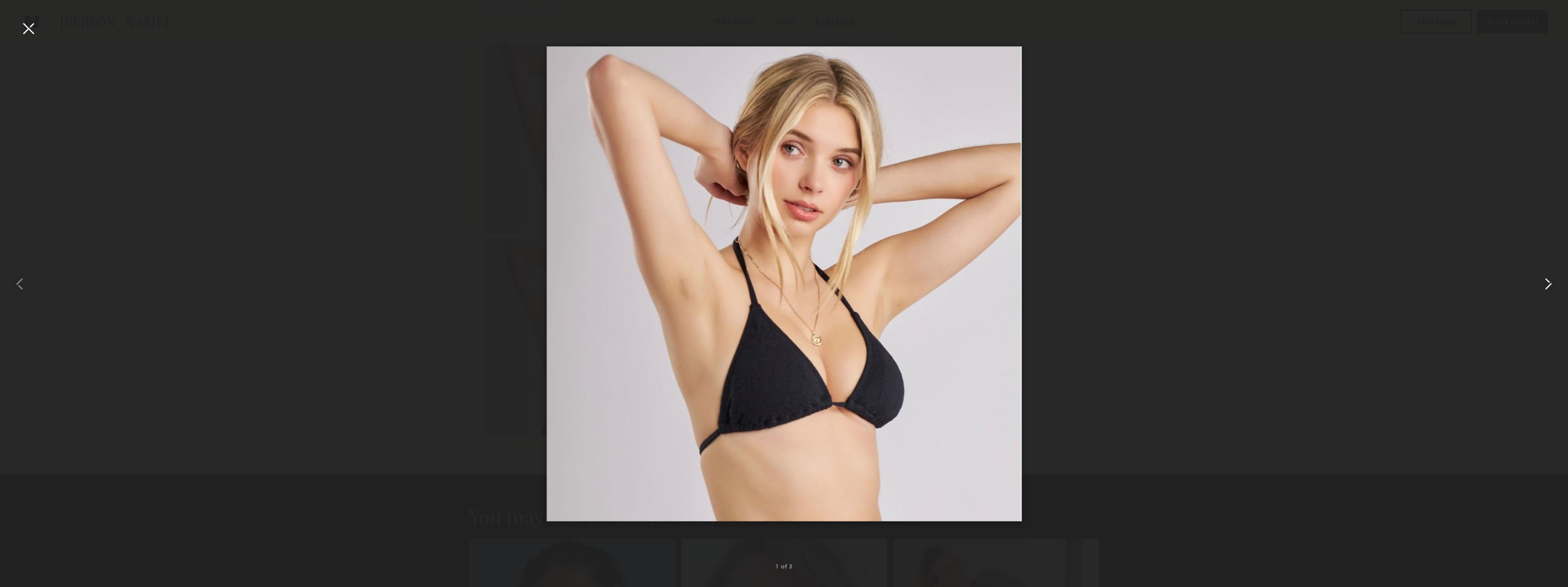
drag, startPoint x: 1549, startPoint y: 287, endPoint x: 1534, endPoint y: 286, distance: 15.0
click at [1547, 287] on common-icon at bounding box center [1548, 283] width 20 height 20
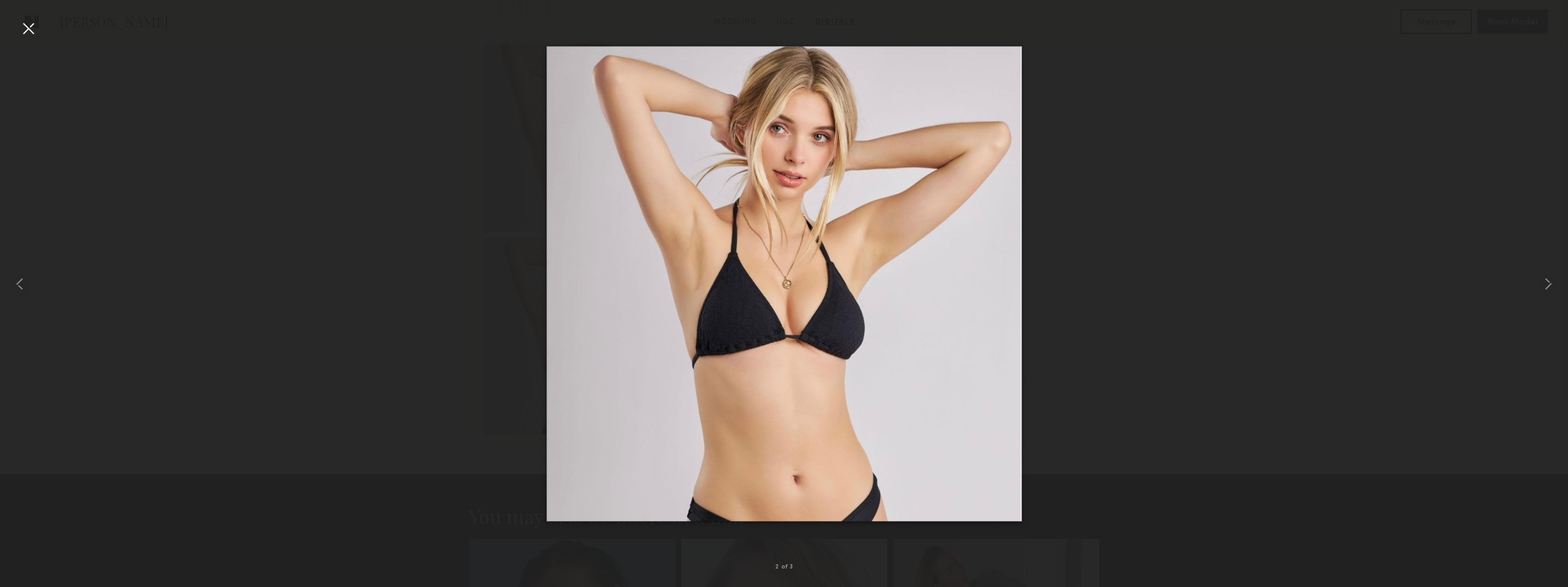
click at [1428, 281] on div at bounding box center [784, 283] width 1568 height 527
click at [19, 35] on div at bounding box center [28, 28] width 20 height 20
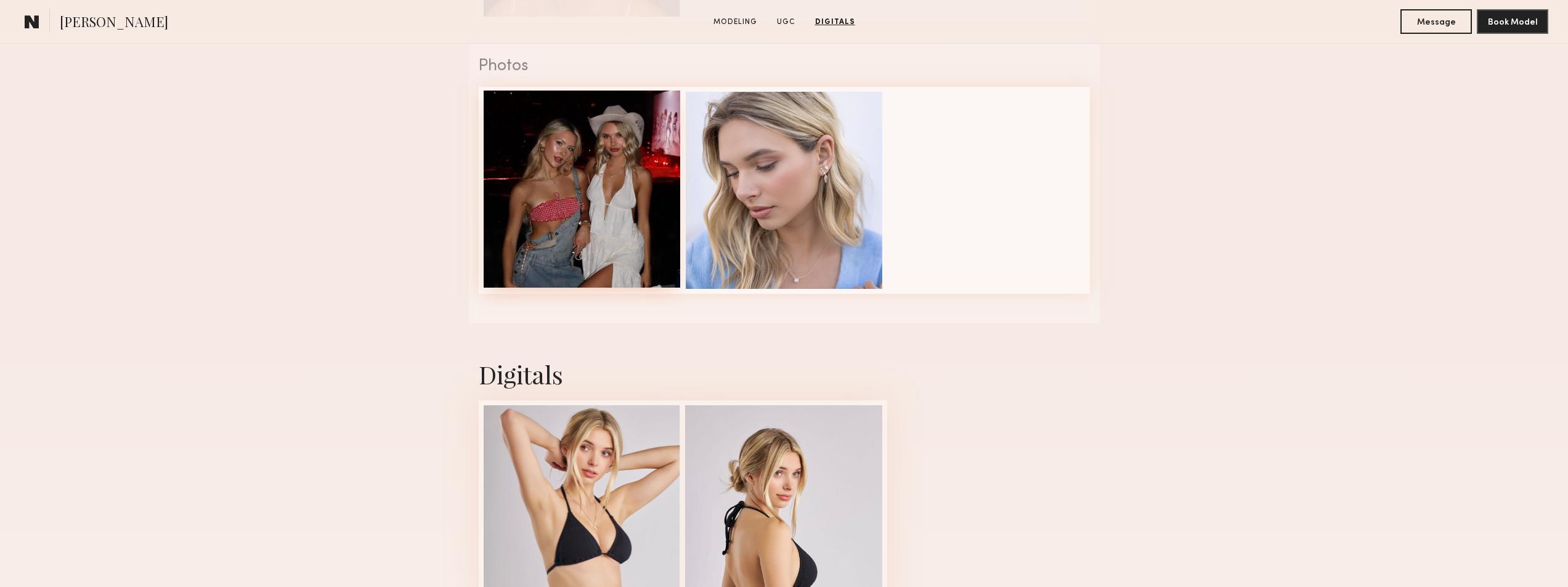
scroll to position [1662, 0]
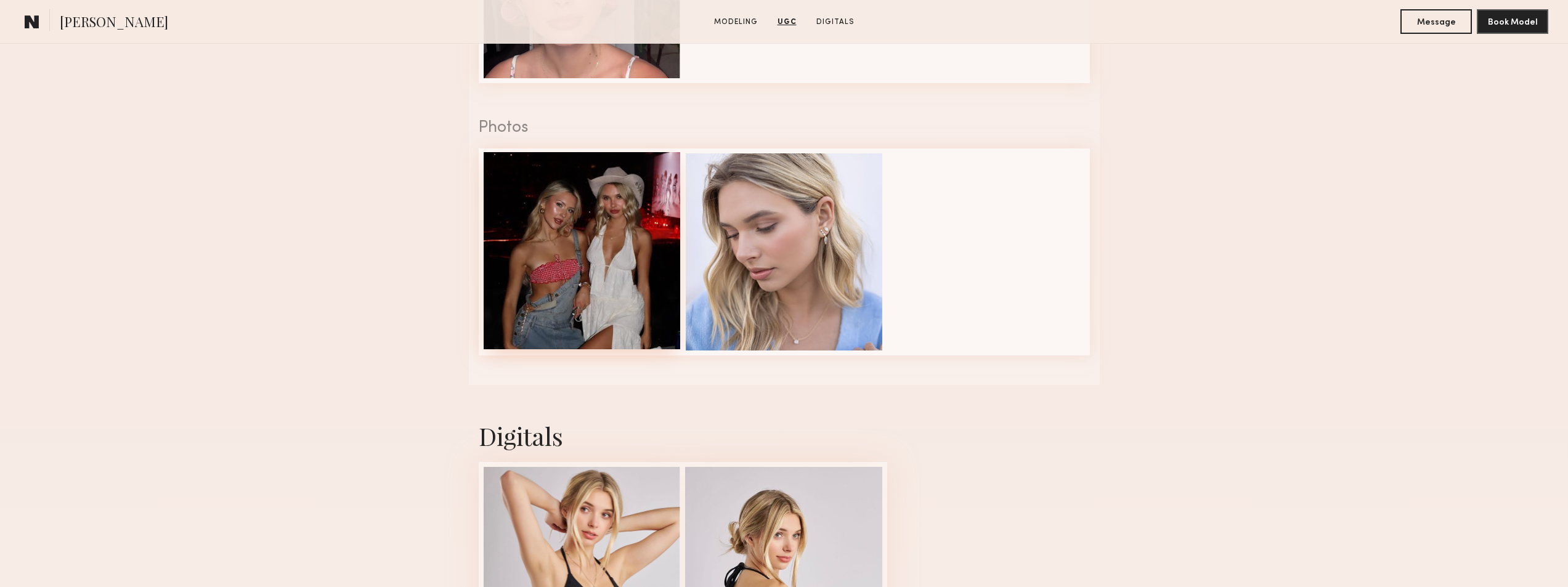
click at [584, 248] on div at bounding box center [582, 250] width 197 height 197
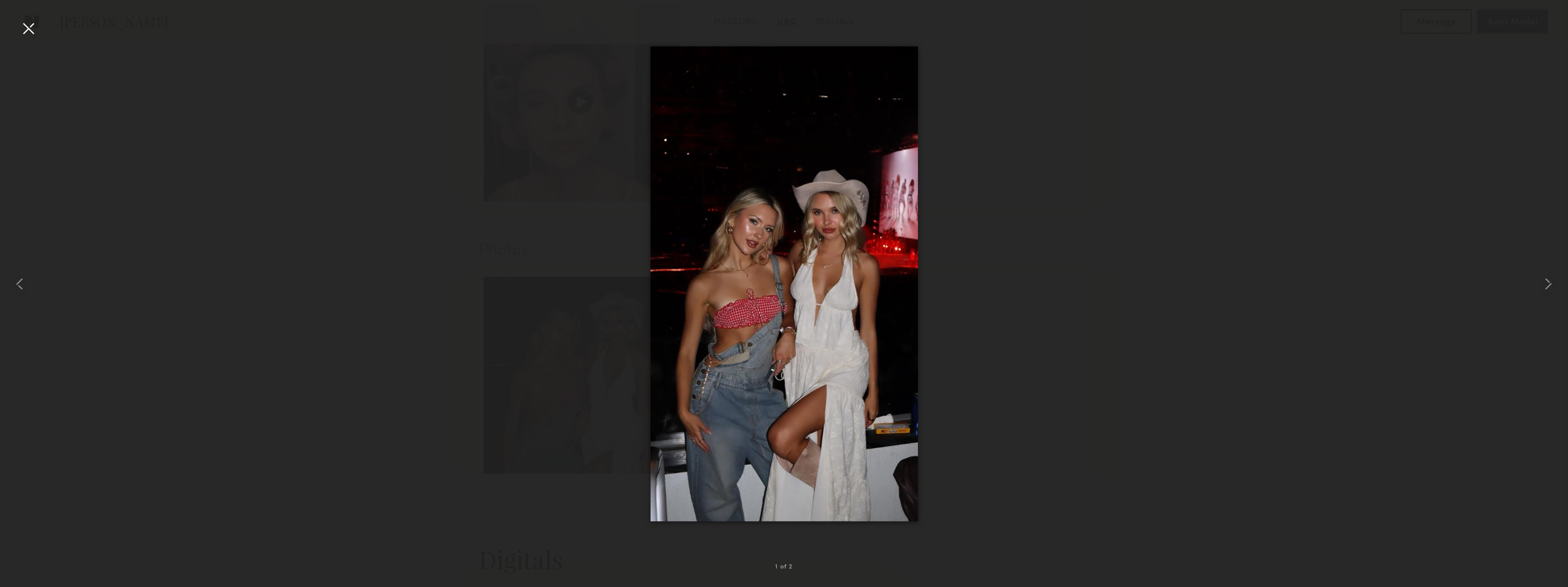
scroll to position [1478, 0]
click at [1057, 263] on div at bounding box center [784, 283] width 1568 height 527
click at [1543, 275] on common-icon at bounding box center [1548, 283] width 20 height 20
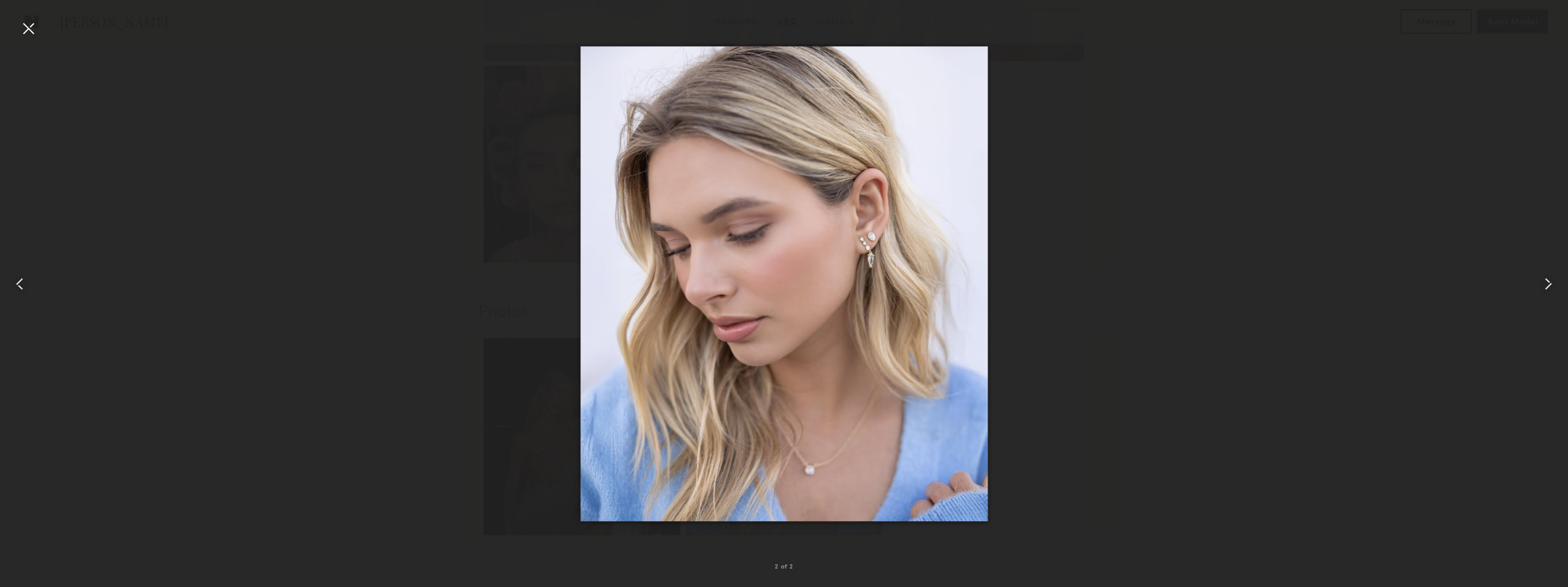
click at [1543, 276] on common-icon at bounding box center [1548, 283] width 20 height 20
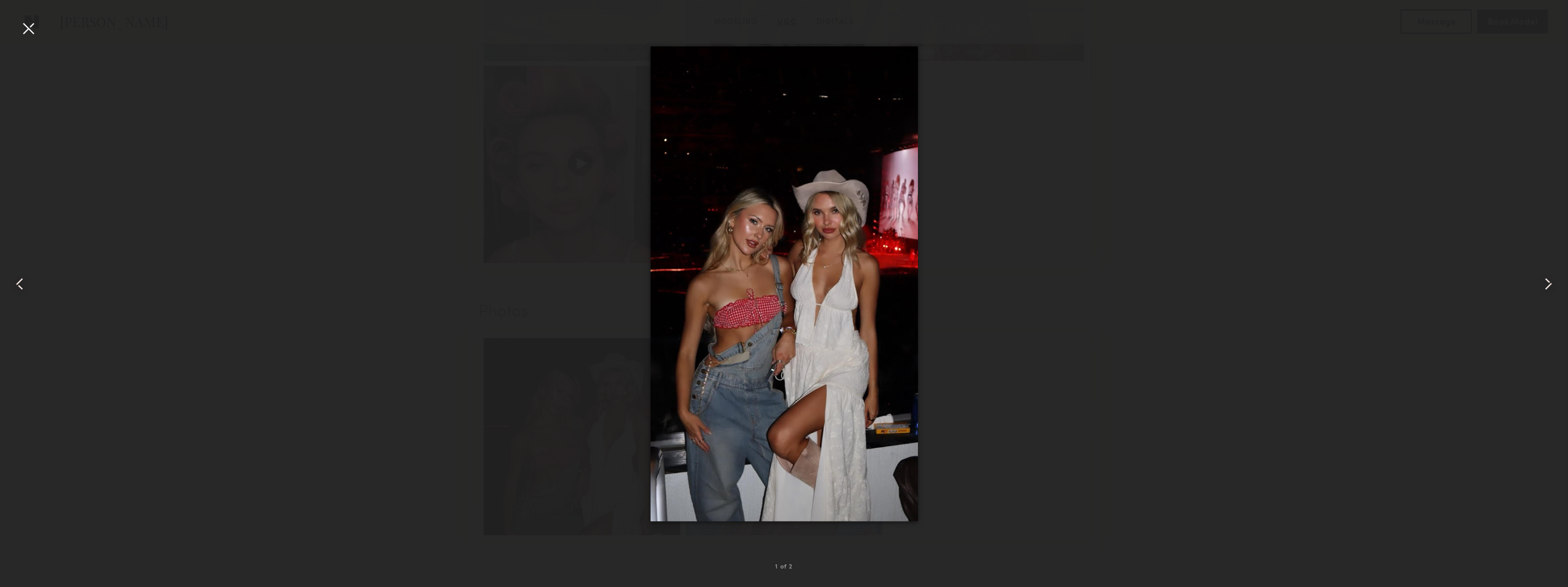
click at [1543, 276] on common-icon at bounding box center [1548, 283] width 20 height 20
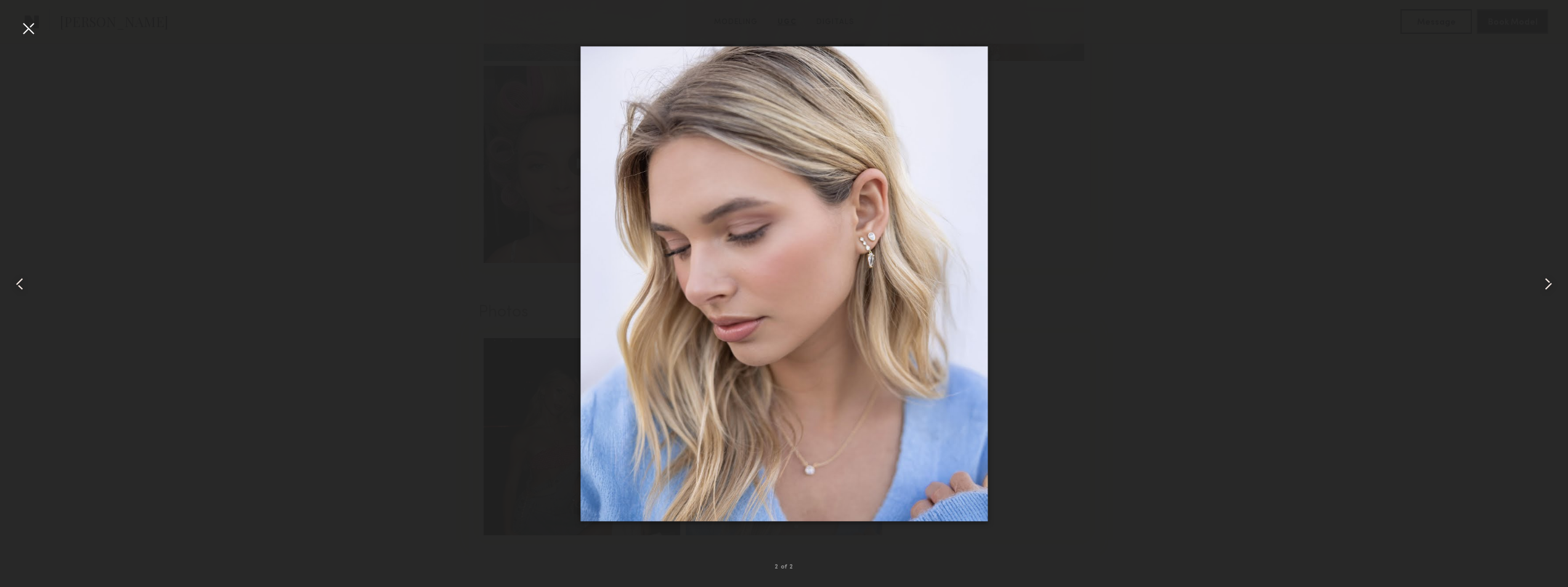
click at [32, 27] on div at bounding box center [28, 28] width 20 height 20
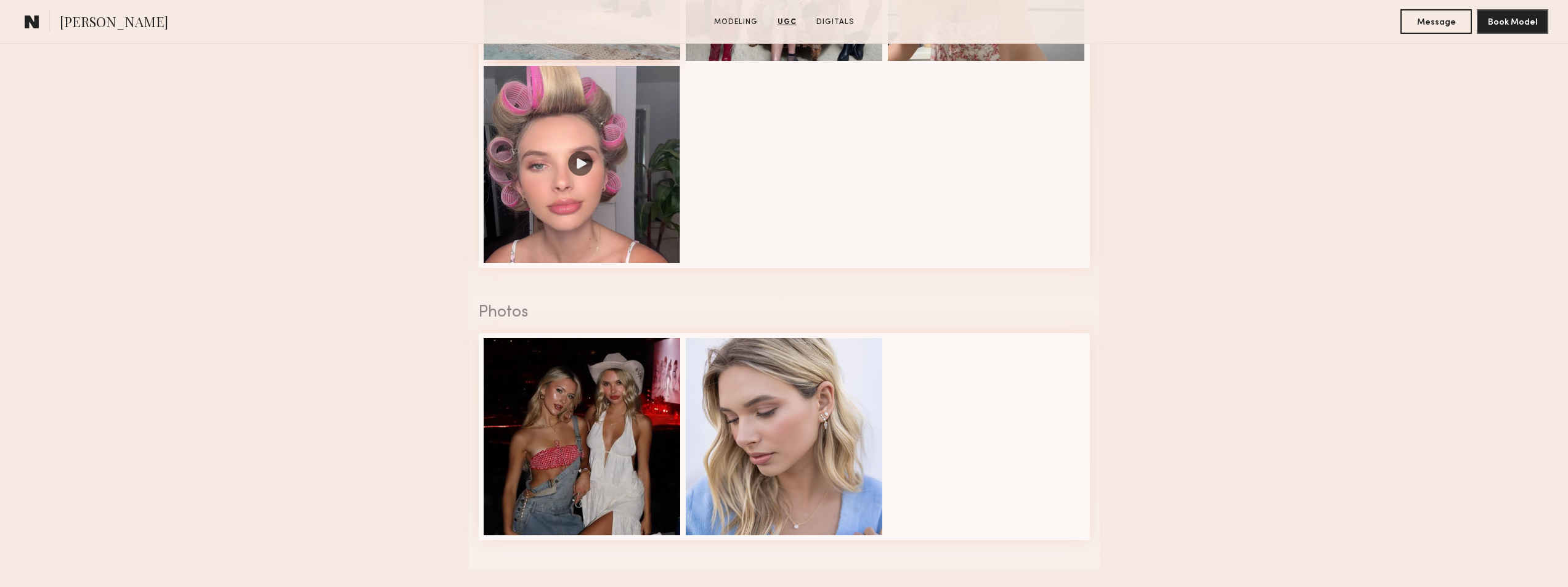
scroll to position [1354, 0]
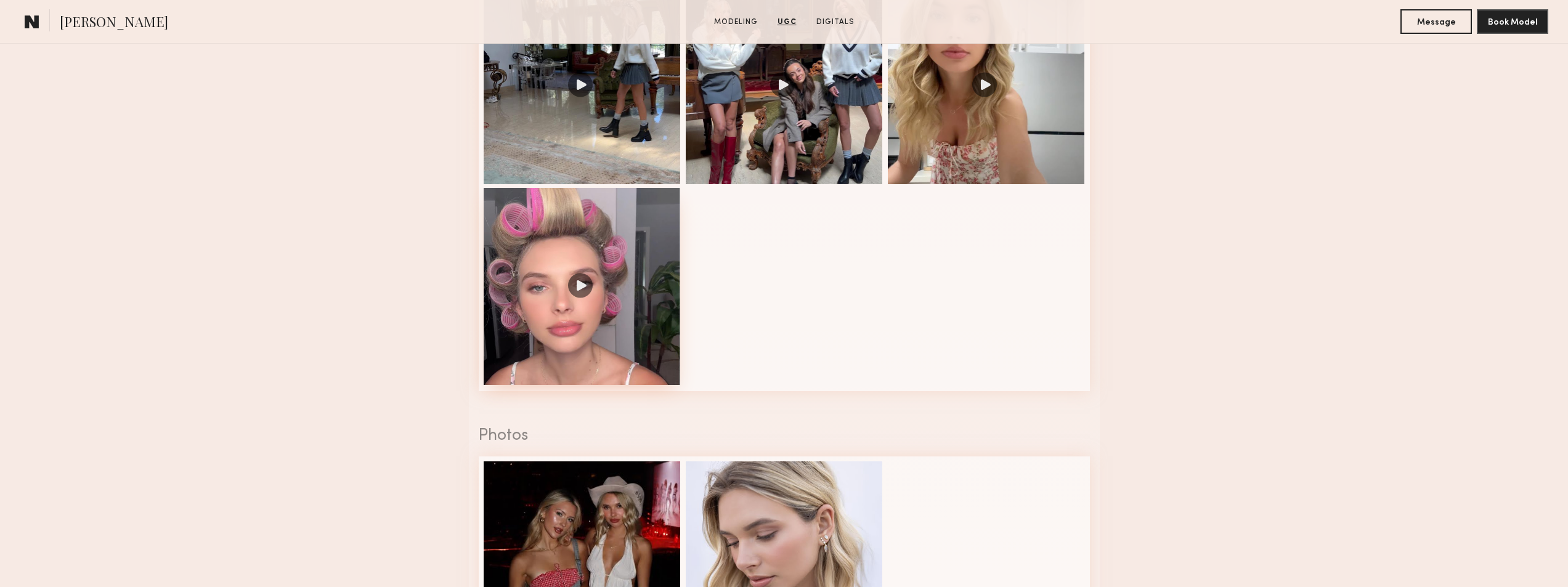
click at [636, 265] on div at bounding box center [582, 286] width 197 height 197
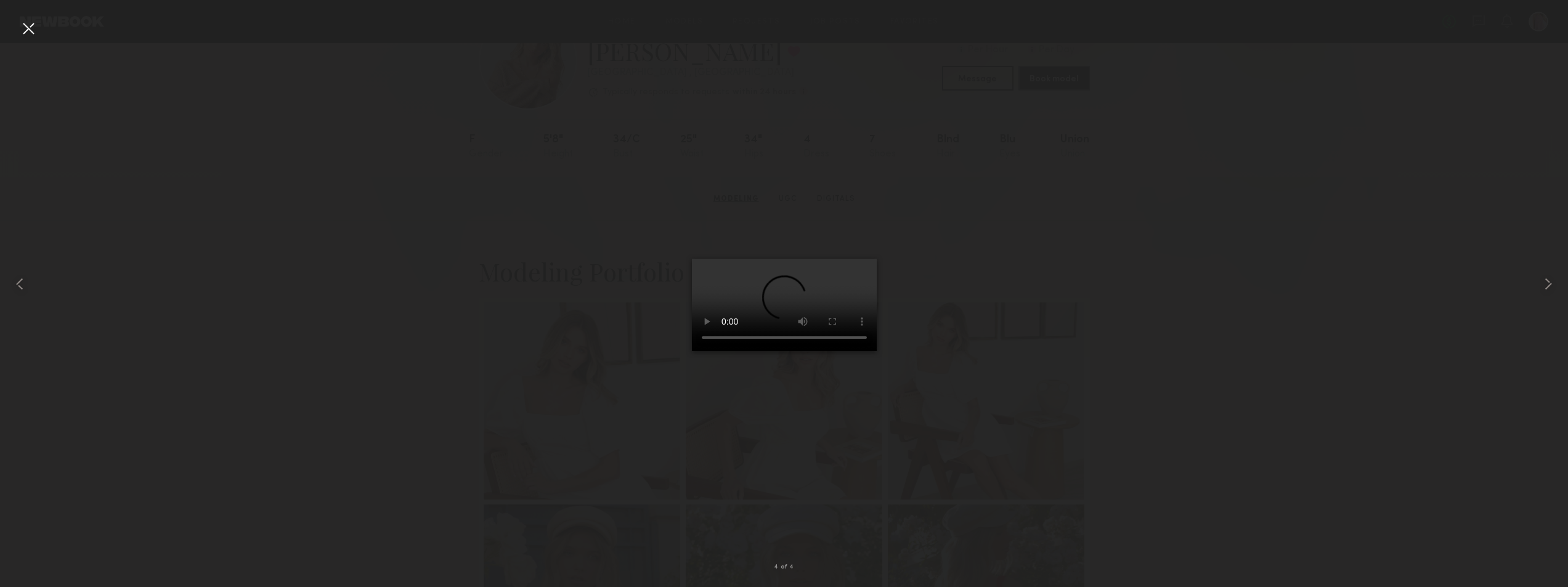
scroll to position [0, 0]
click at [725, 228] on div at bounding box center [784, 283] width 1568 height 527
click at [25, 37] on div at bounding box center [28, 28] width 20 height 20
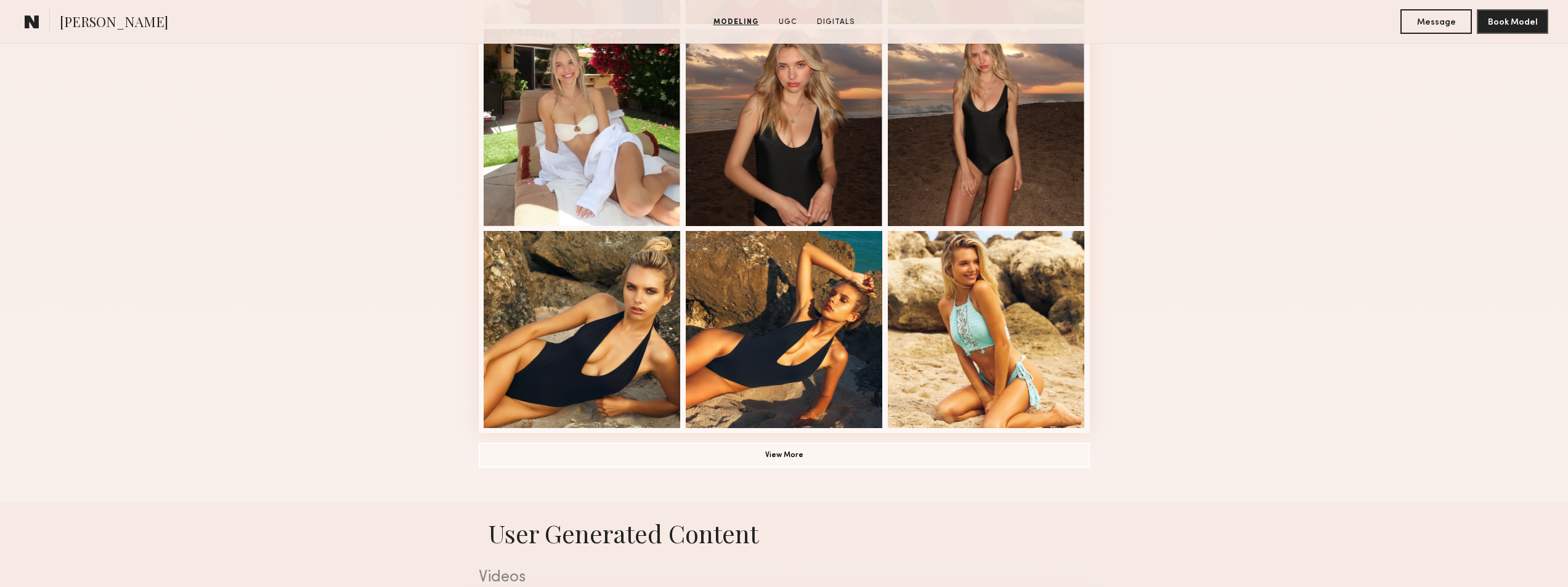
scroll to position [985, 0]
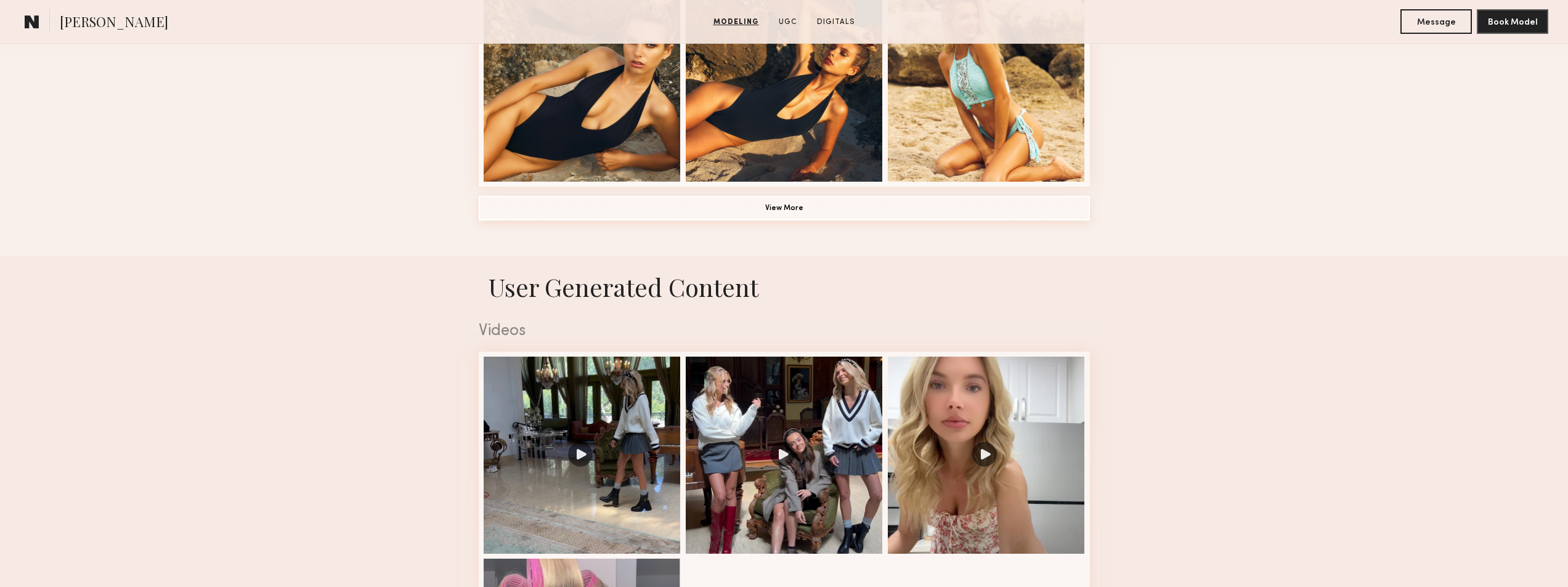
click at [666, 208] on button "View More" at bounding box center [784, 208] width 611 height 25
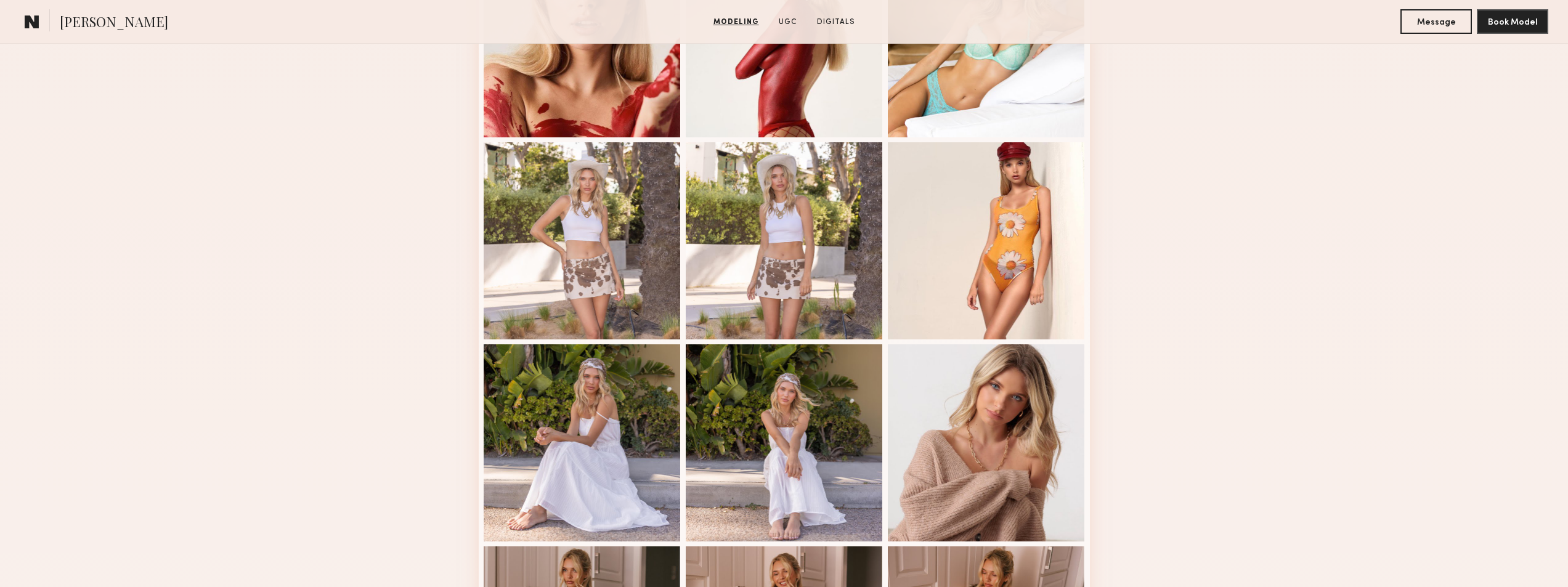
scroll to position [1293, 0]
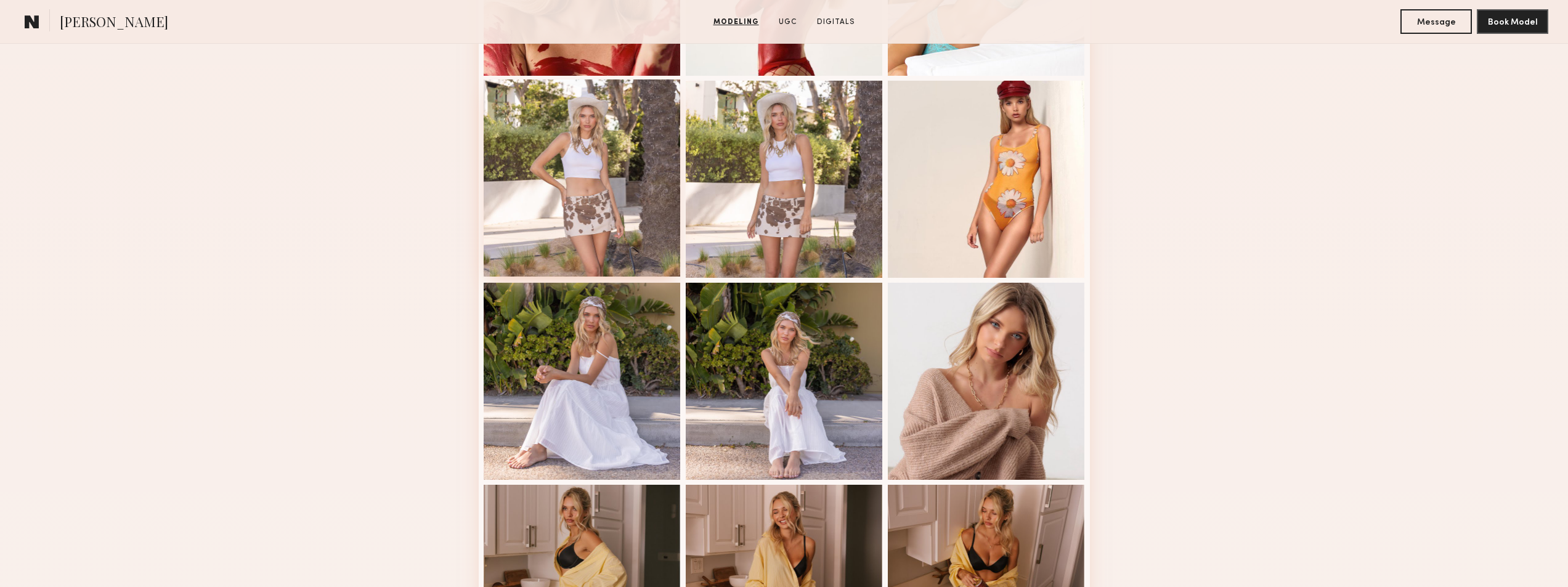
click at [642, 200] on div at bounding box center [582, 178] width 197 height 197
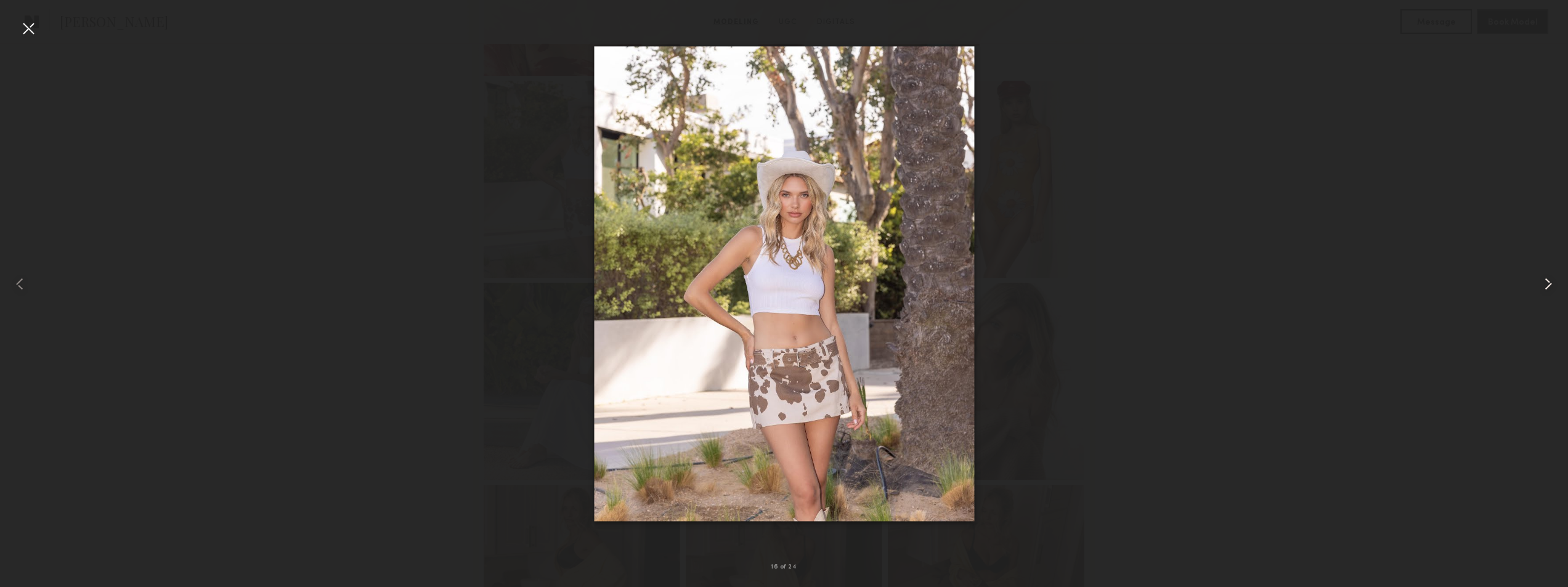
click at [1544, 272] on div at bounding box center [1536, 283] width 63 height 527
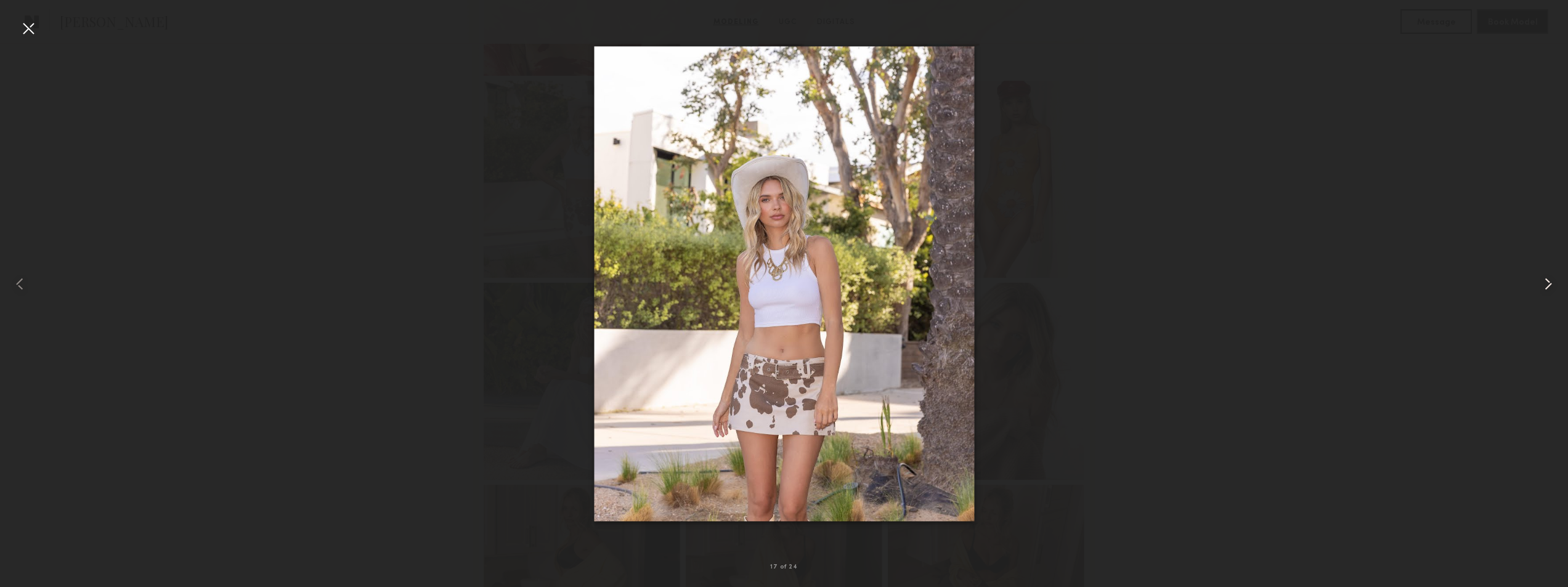
click at [1544, 272] on div at bounding box center [1536, 283] width 63 height 527
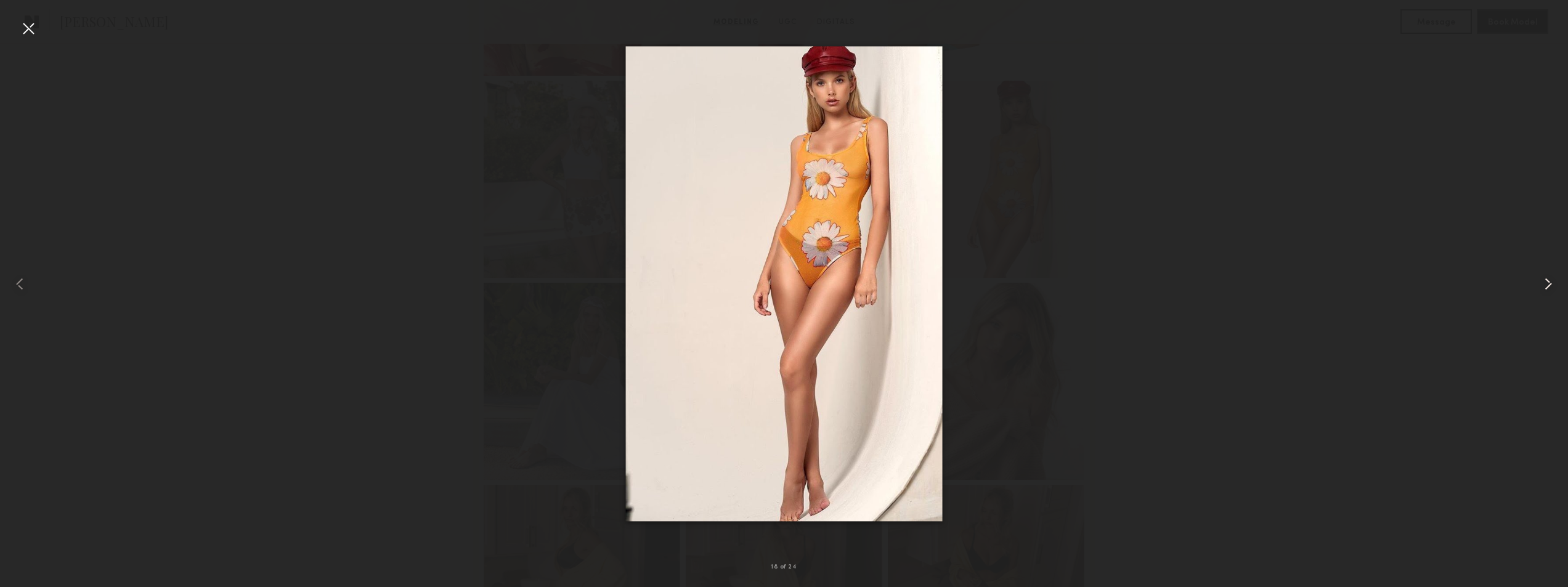
click at [1544, 272] on div at bounding box center [1536, 283] width 63 height 527
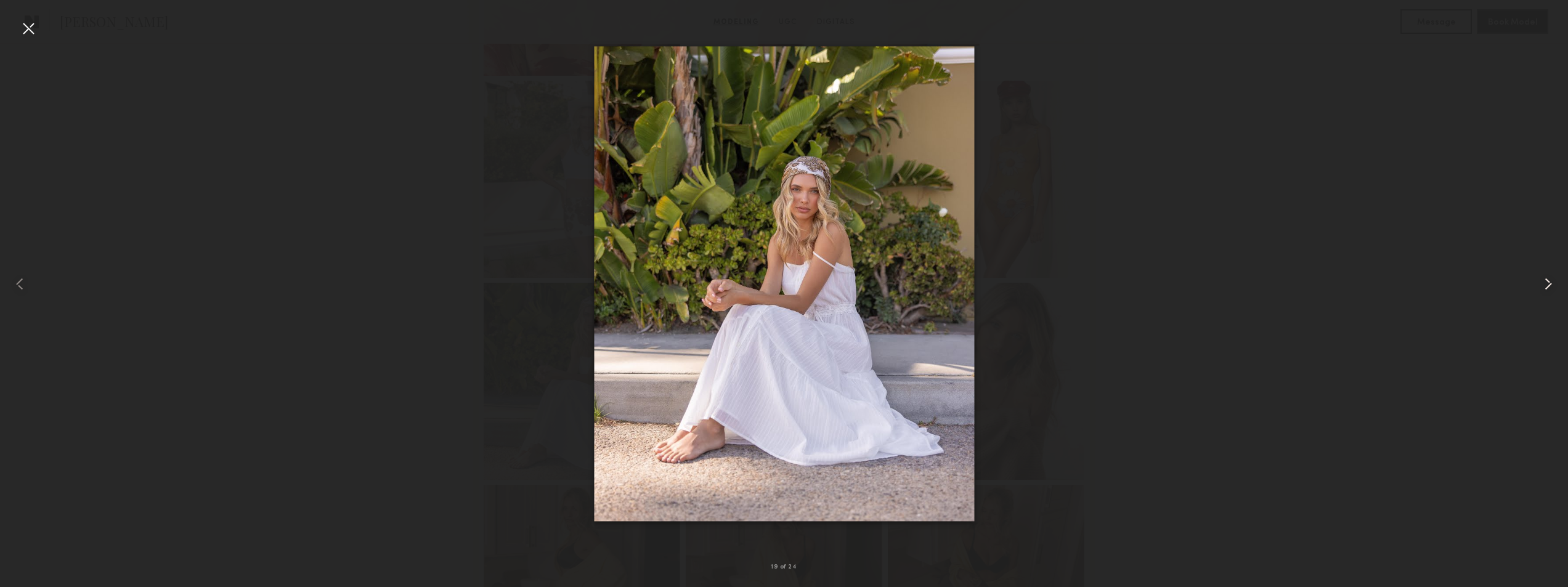
click at [1544, 272] on div at bounding box center [1536, 283] width 63 height 527
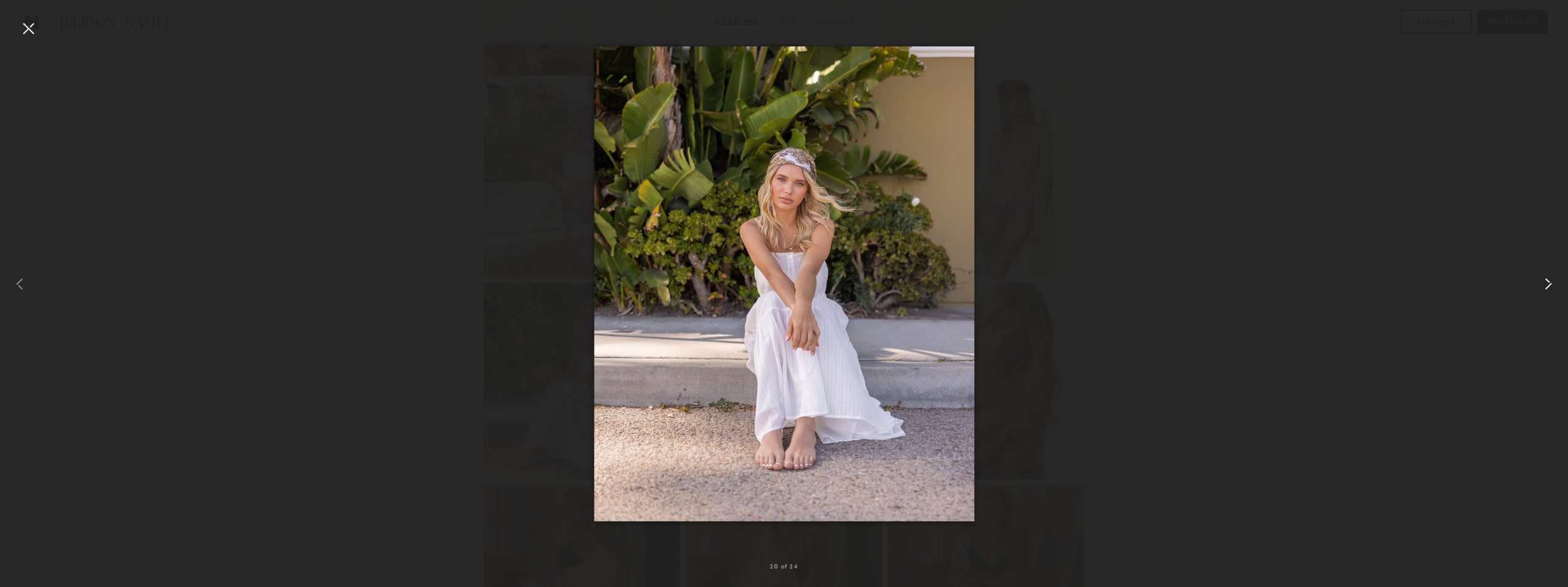
click at [1544, 272] on div at bounding box center [1536, 283] width 63 height 527
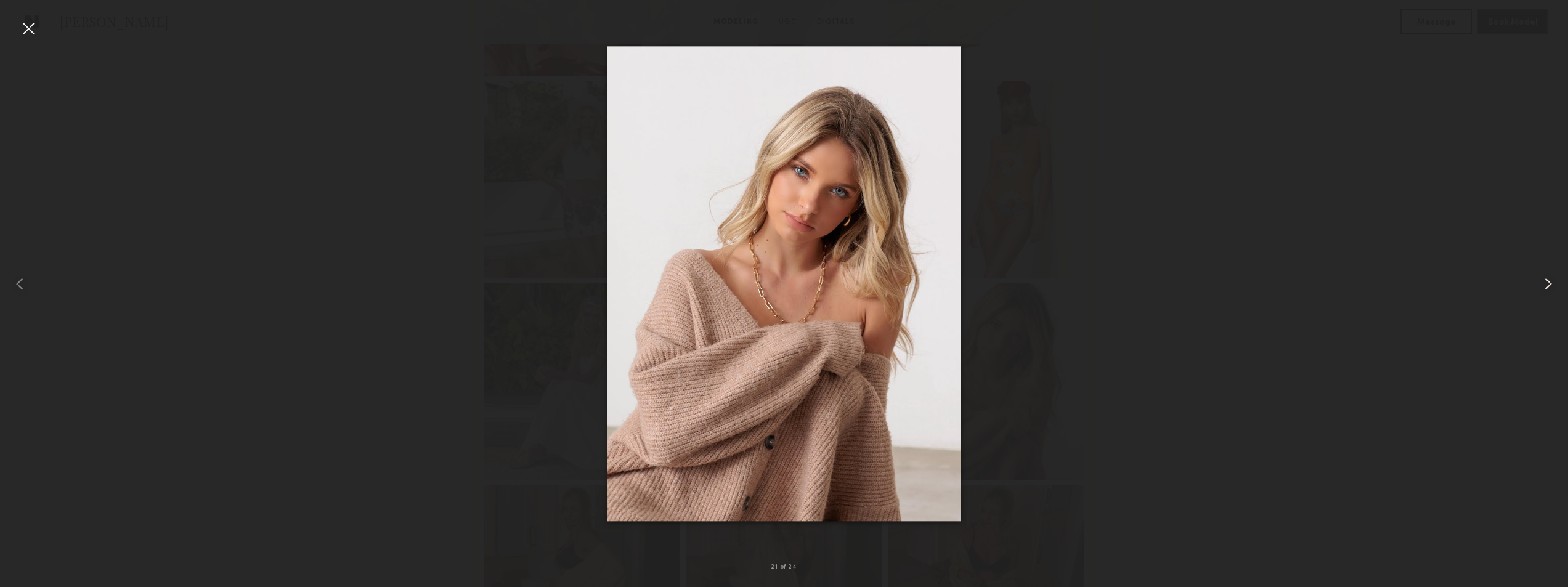
click at [1544, 272] on div at bounding box center [1536, 283] width 63 height 527
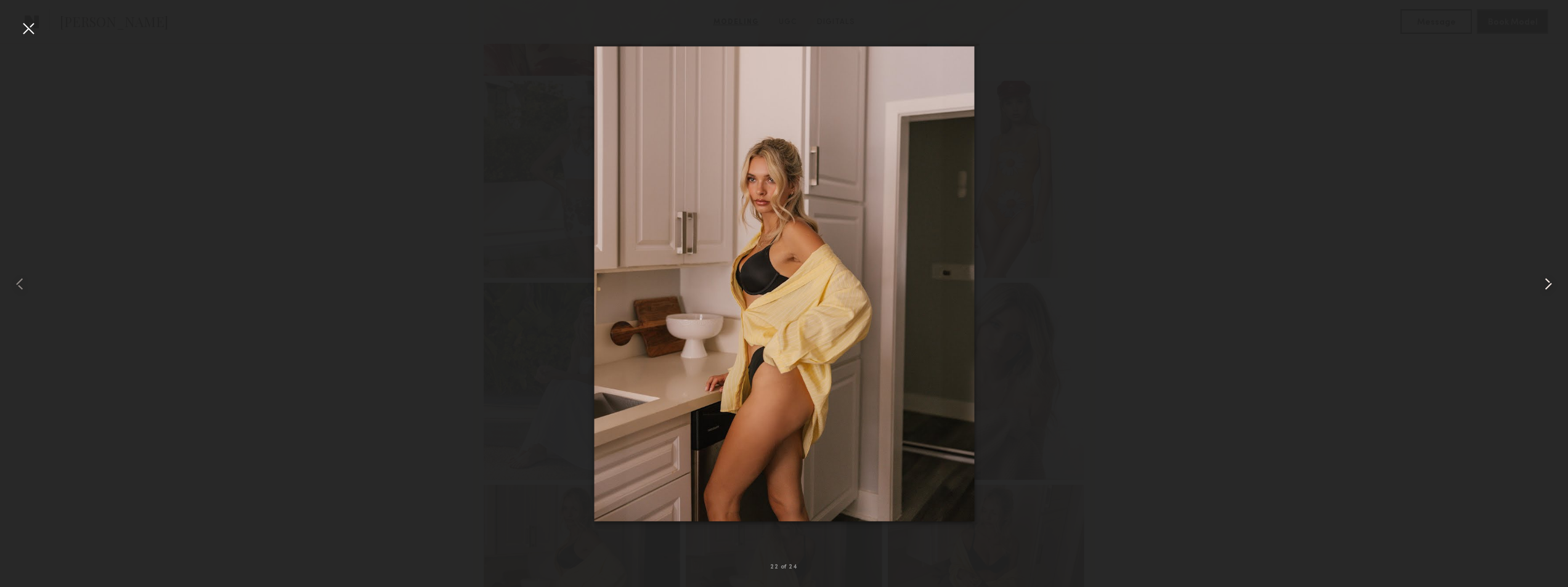
click at [1544, 272] on div at bounding box center [1536, 283] width 63 height 527
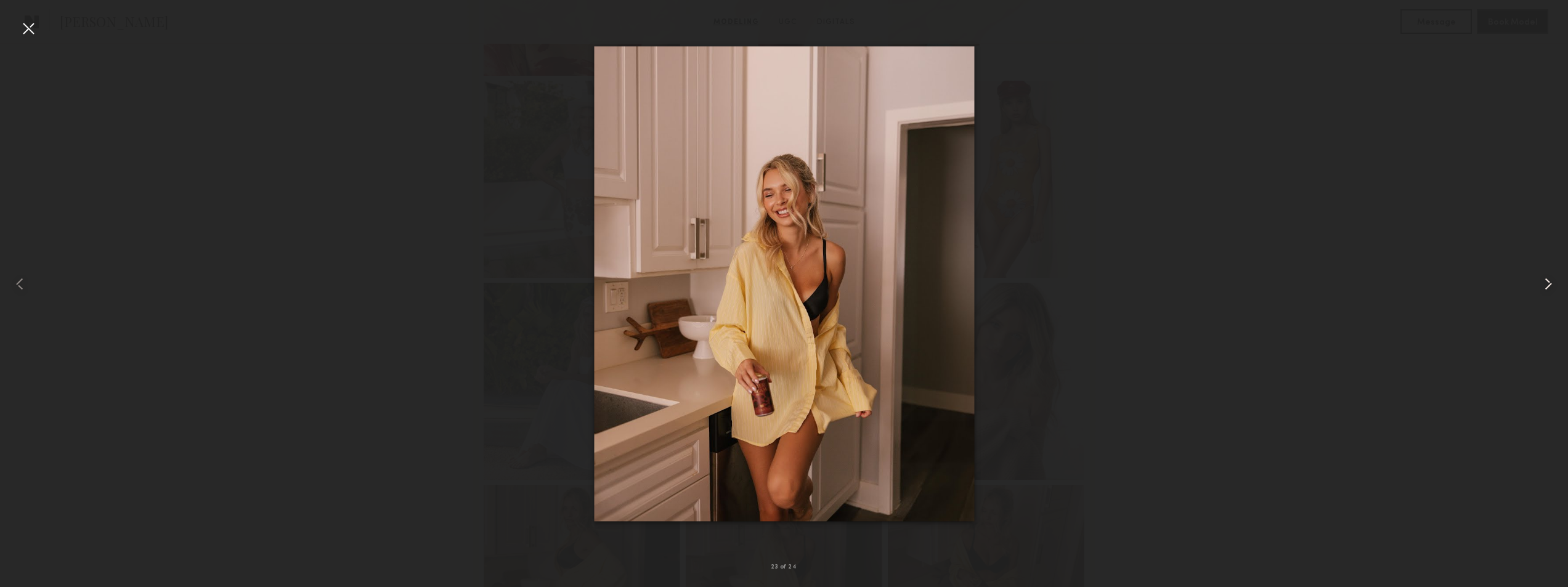
click at [1544, 272] on div at bounding box center [1536, 283] width 63 height 527
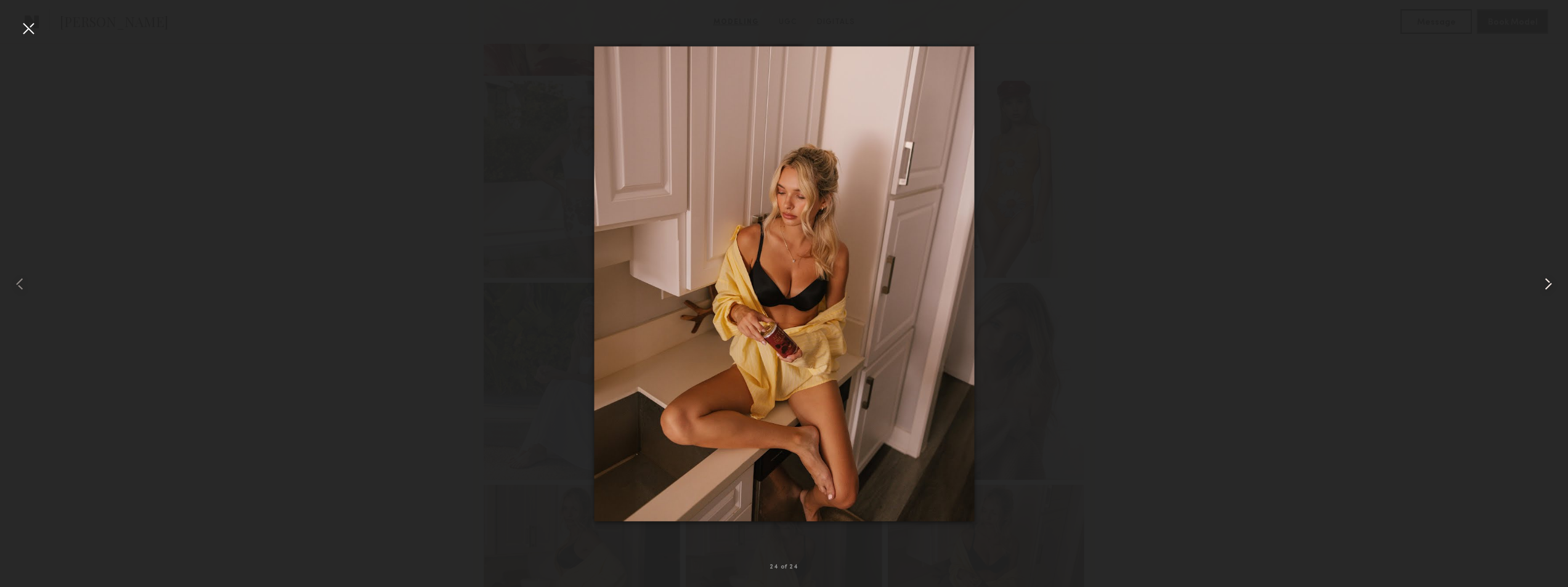
click at [1544, 272] on div at bounding box center [1536, 283] width 63 height 527
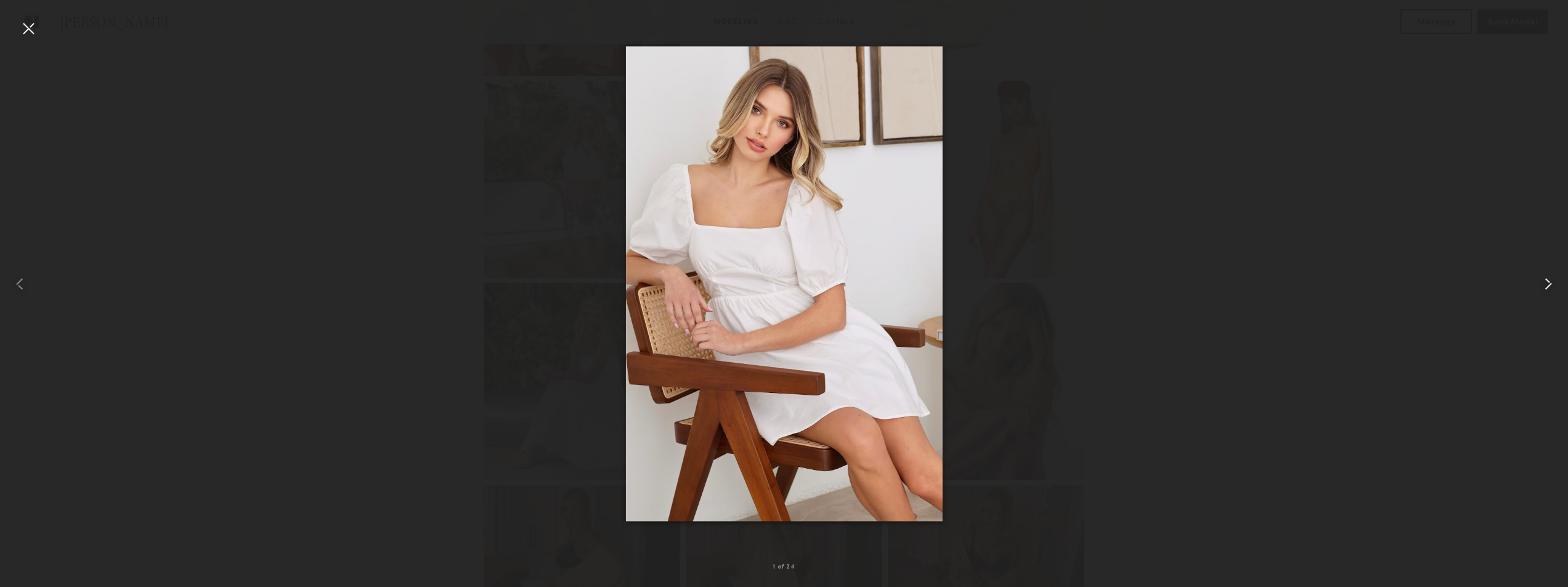
click at [1544, 272] on div at bounding box center [1536, 283] width 63 height 527
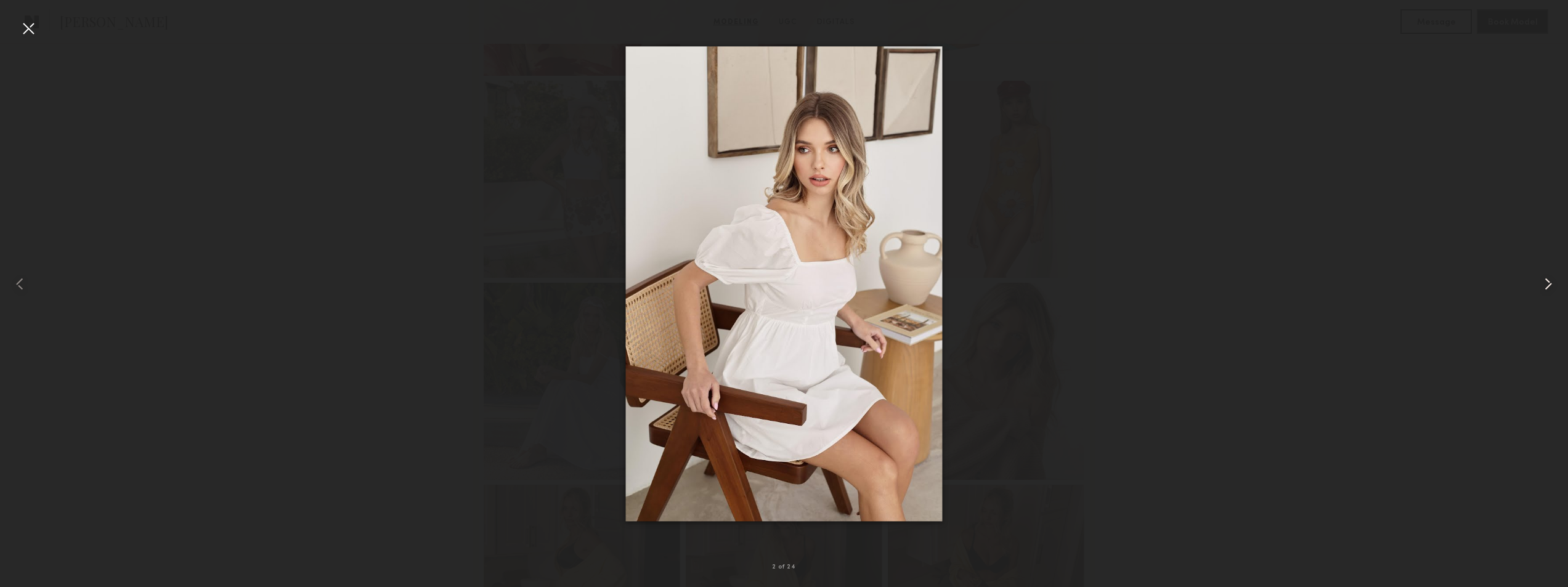
click at [1544, 272] on div at bounding box center [1536, 283] width 63 height 527
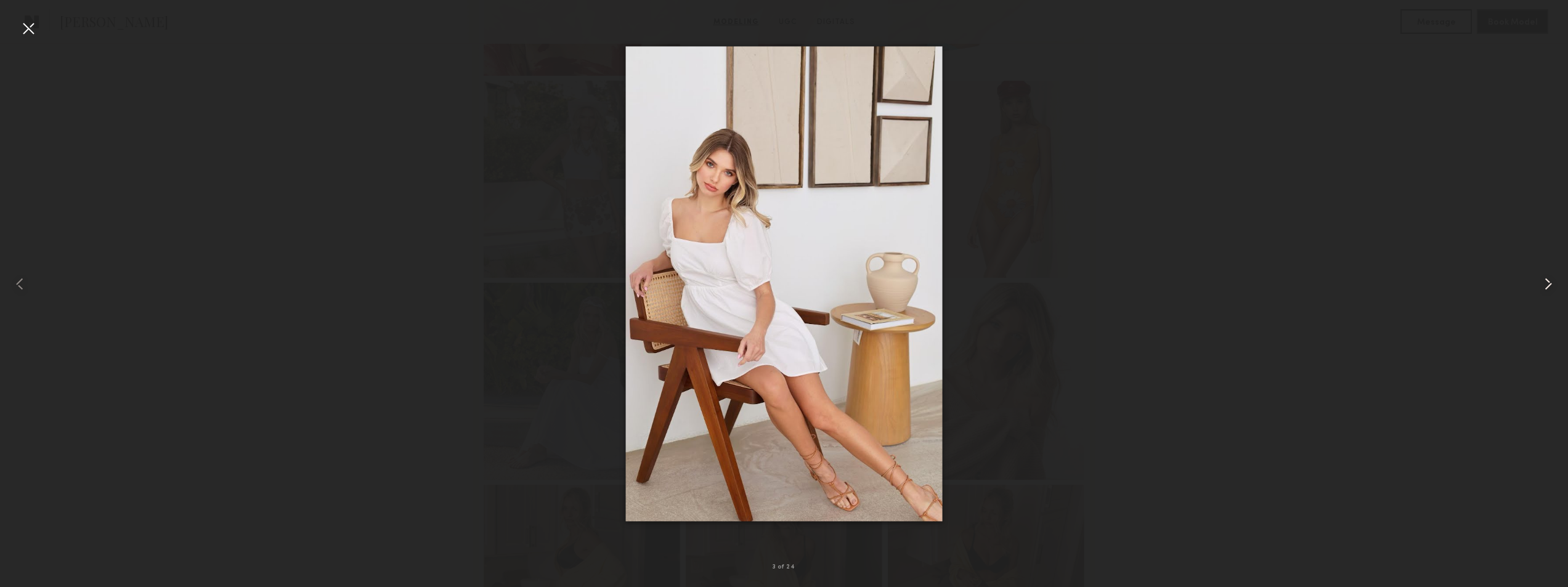
click at [1544, 272] on div at bounding box center [1536, 283] width 63 height 527
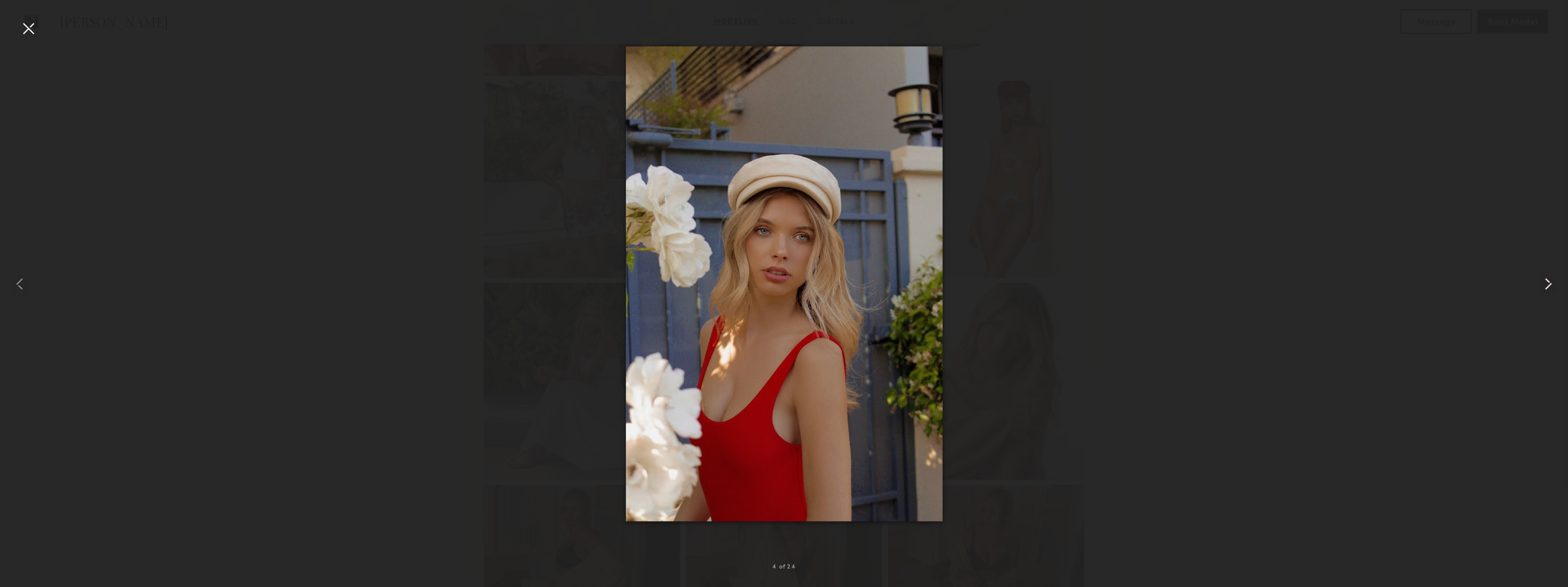
click at [1544, 272] on div at bounding box center [1536, 283] width 63 height 527
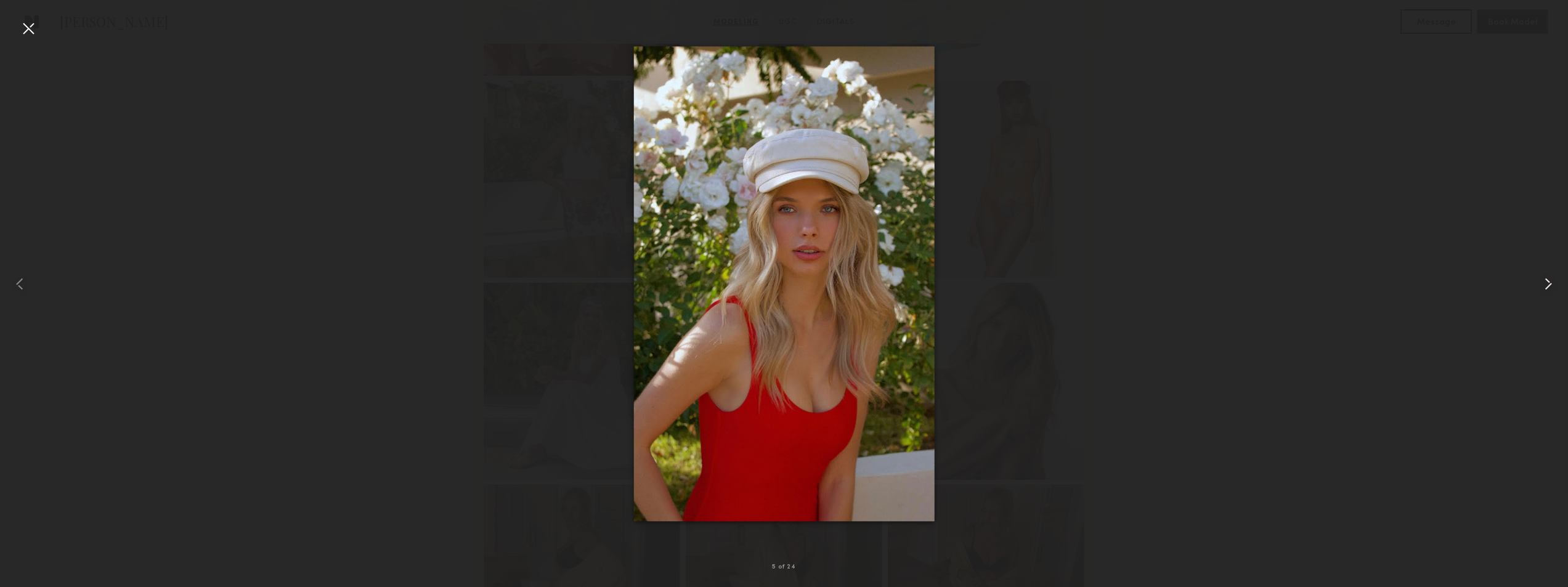
click at [1544, 272] on div at bounding box center [1536, 283] width 63 height 527
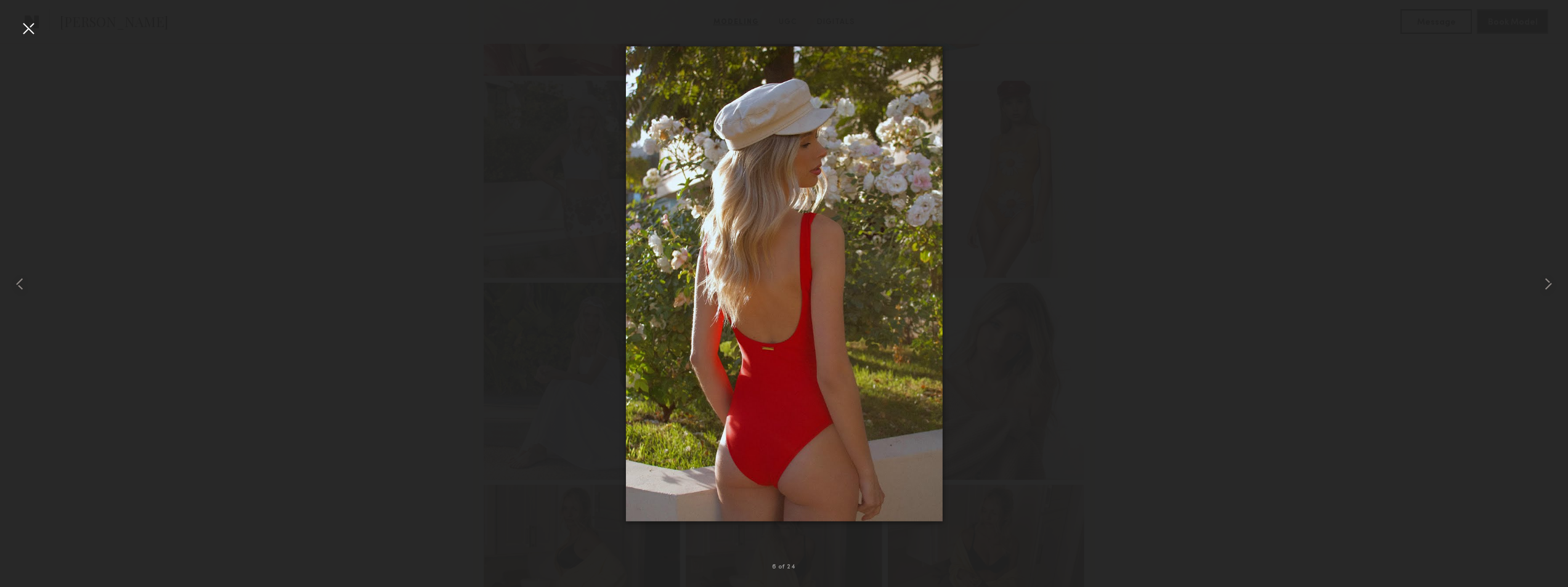
click at [1449, 252] on div at bounding box center [784, 283] width 1568 height 527
click at [31, 21] on div at bounding box center [28, 28] width 20 height 20
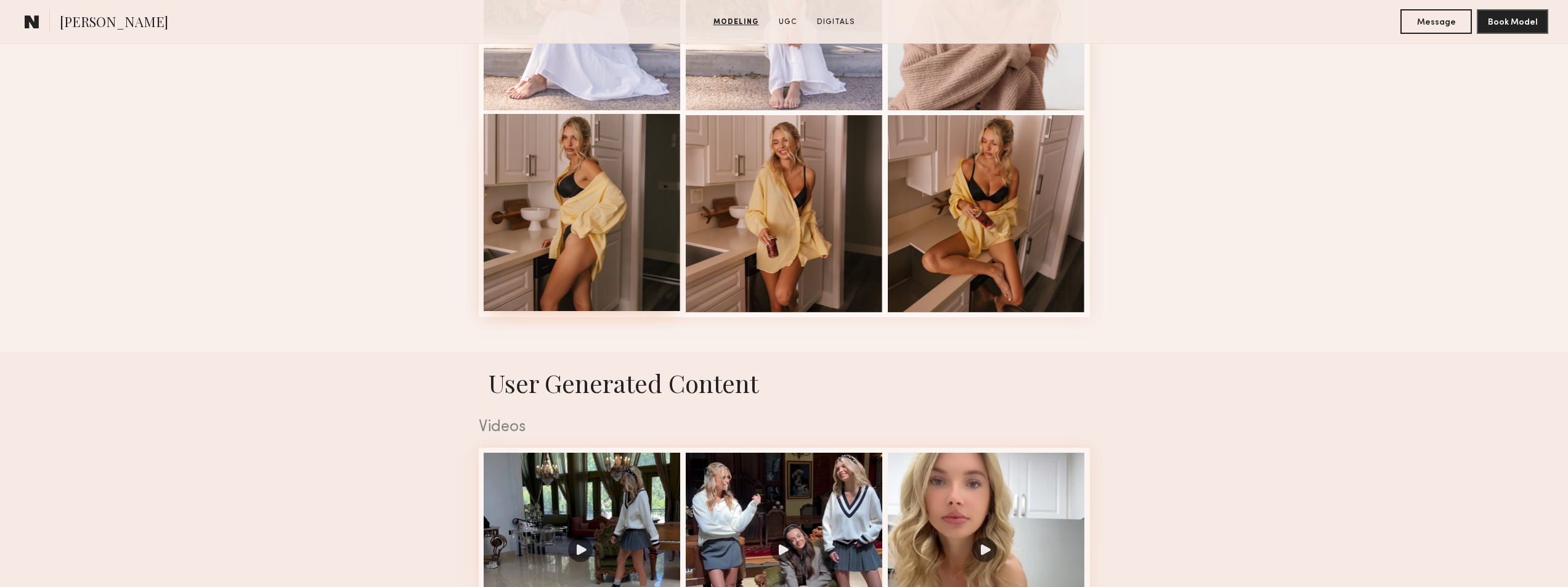
scroll to position [1847, 0]
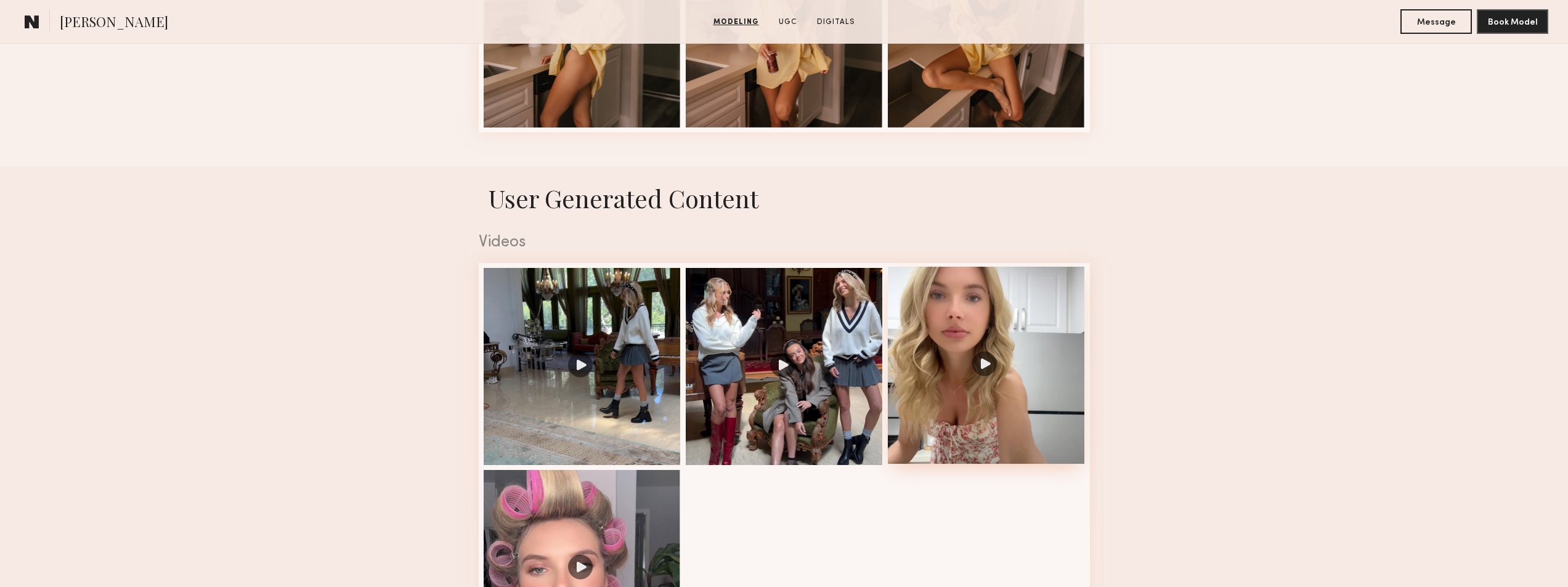
click at [999, 357] on div at bounding box center [986, 365] width 197 height 197
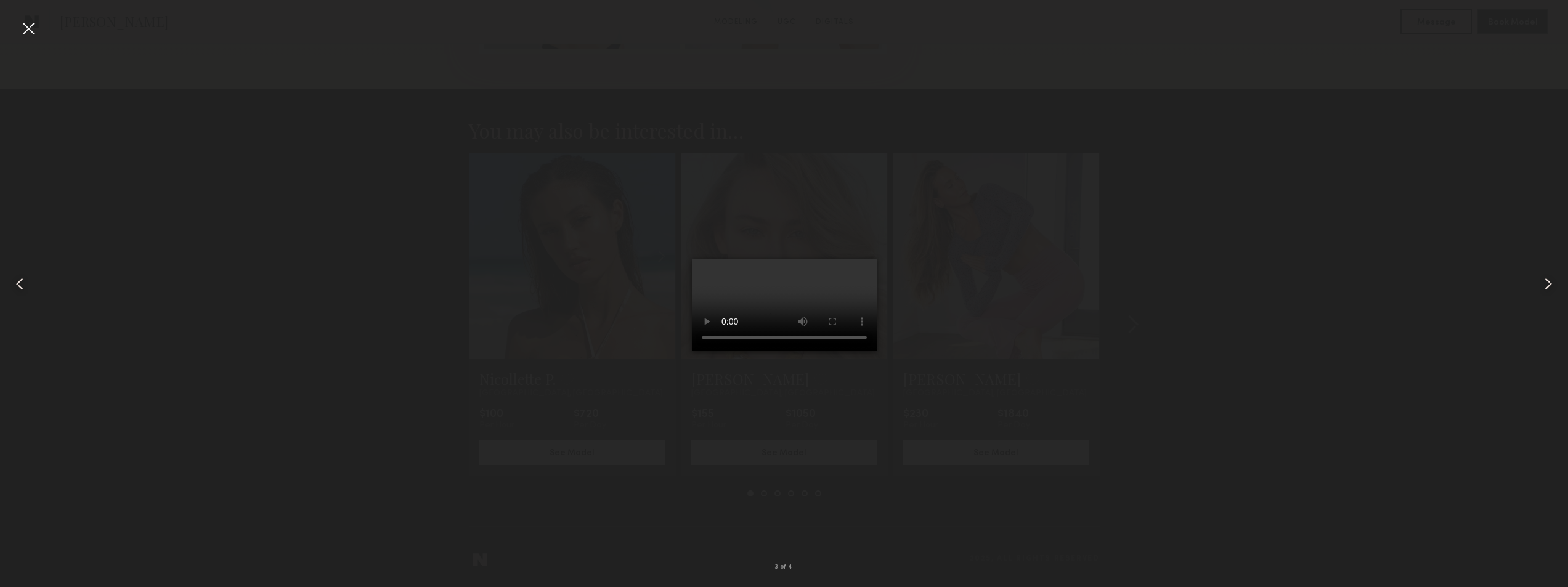
scroll to position [3263, 0]
click at [631, 140] on div at bounding box center [784, 283] width 1568 height 527
click at [1555, 287] on common-icon at bounding box center [1548, 283] width 20 height 20
click at [1552, 287] on common-icon at bounding box center [1548, 283] width 20 height 20
click at [21, 27] on div at bounding box center [28, 28] width 20 height 20
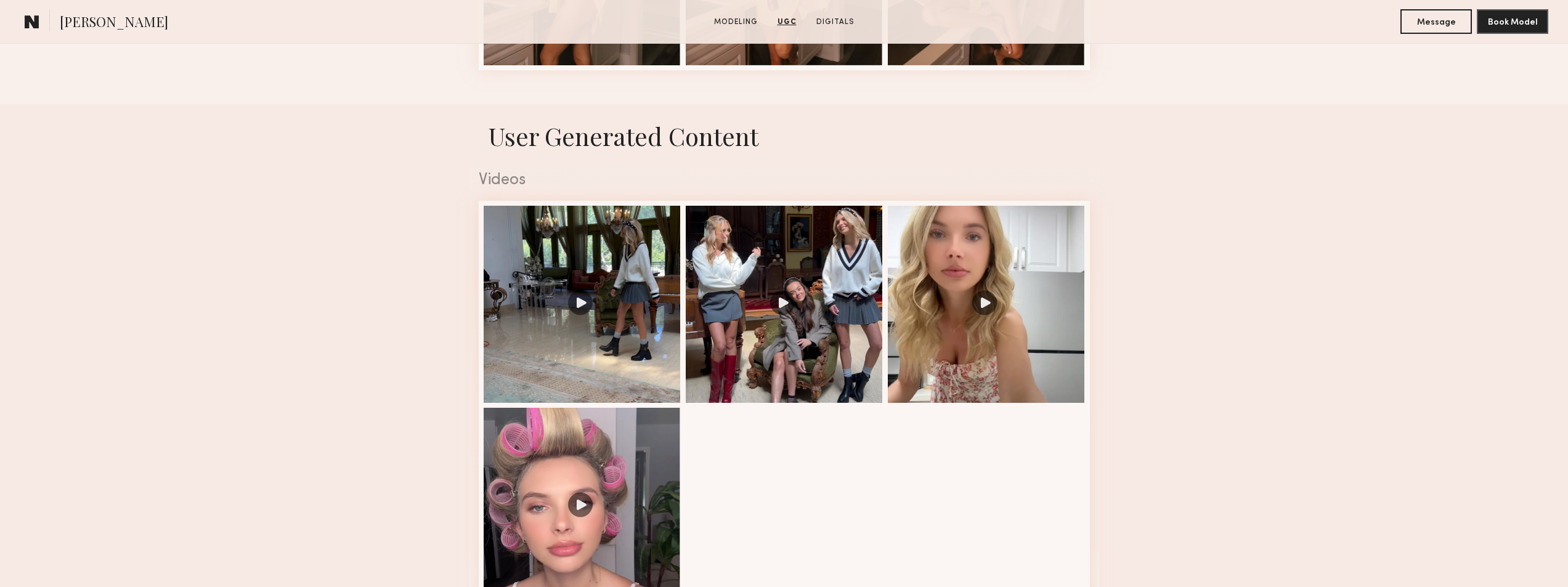
scroll to position [1847, 0]
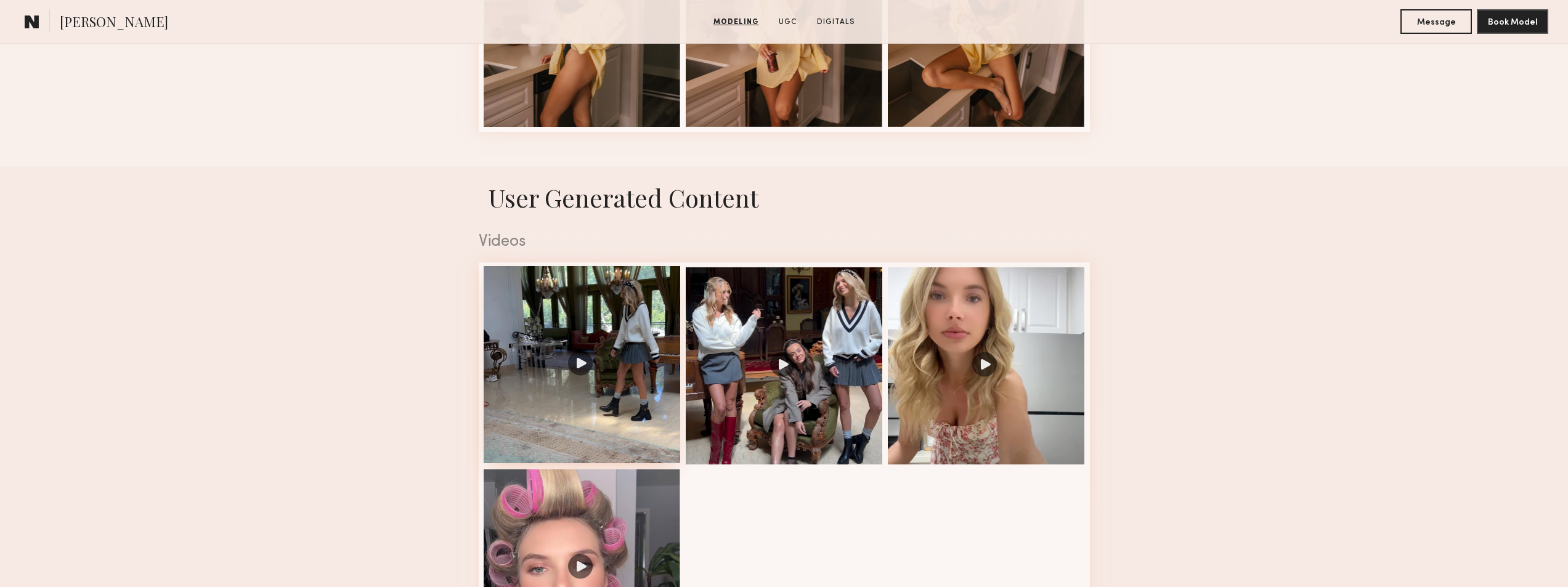
click at [569, 352] on div at bounding box center [582, 364] width 197 height 197
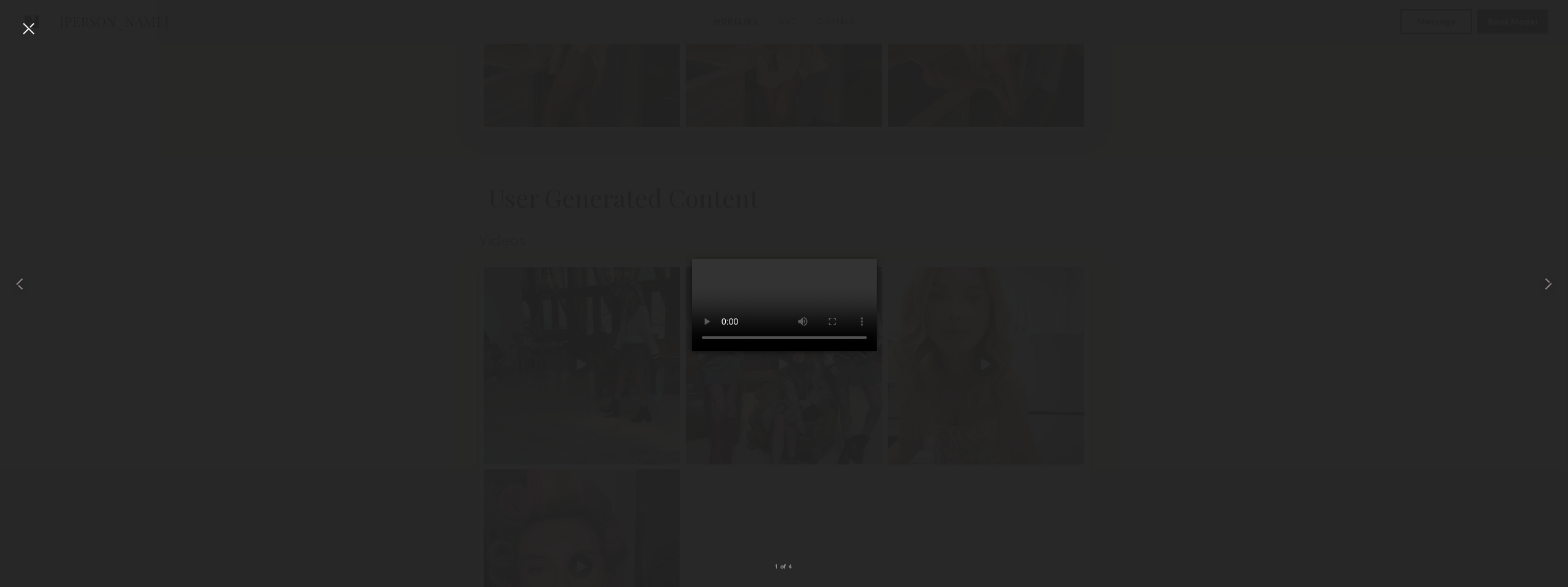
click at [31, 29] on div at bounding box center [28, 28] width 20 height 20
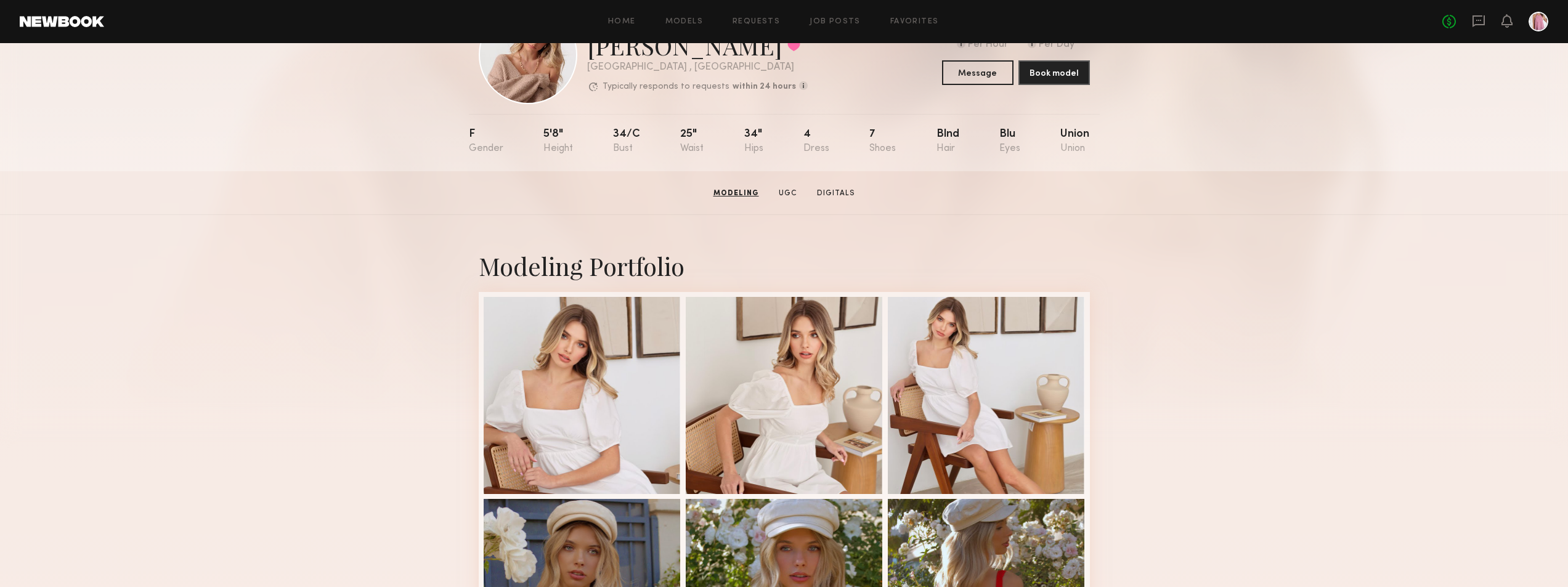
scroll to position [0, 0]
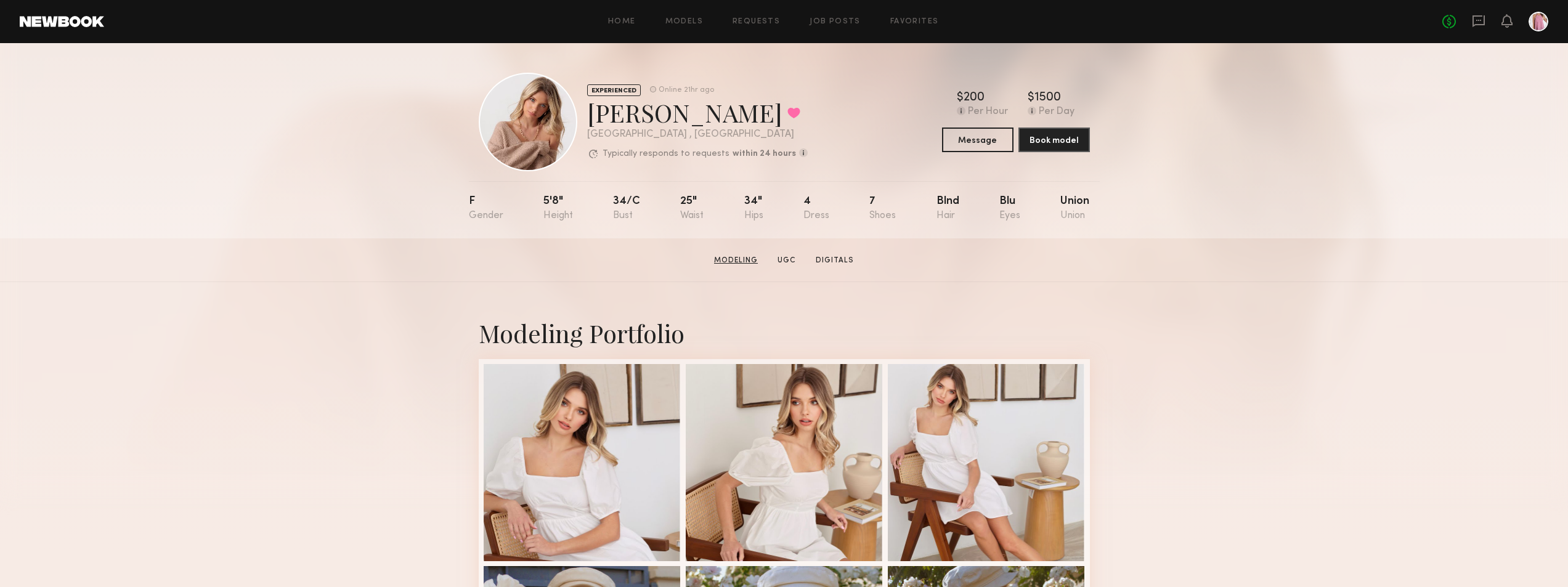
click at [736, 265] on link "Modeling" at bounding box center [736, 261] width 54 height 11
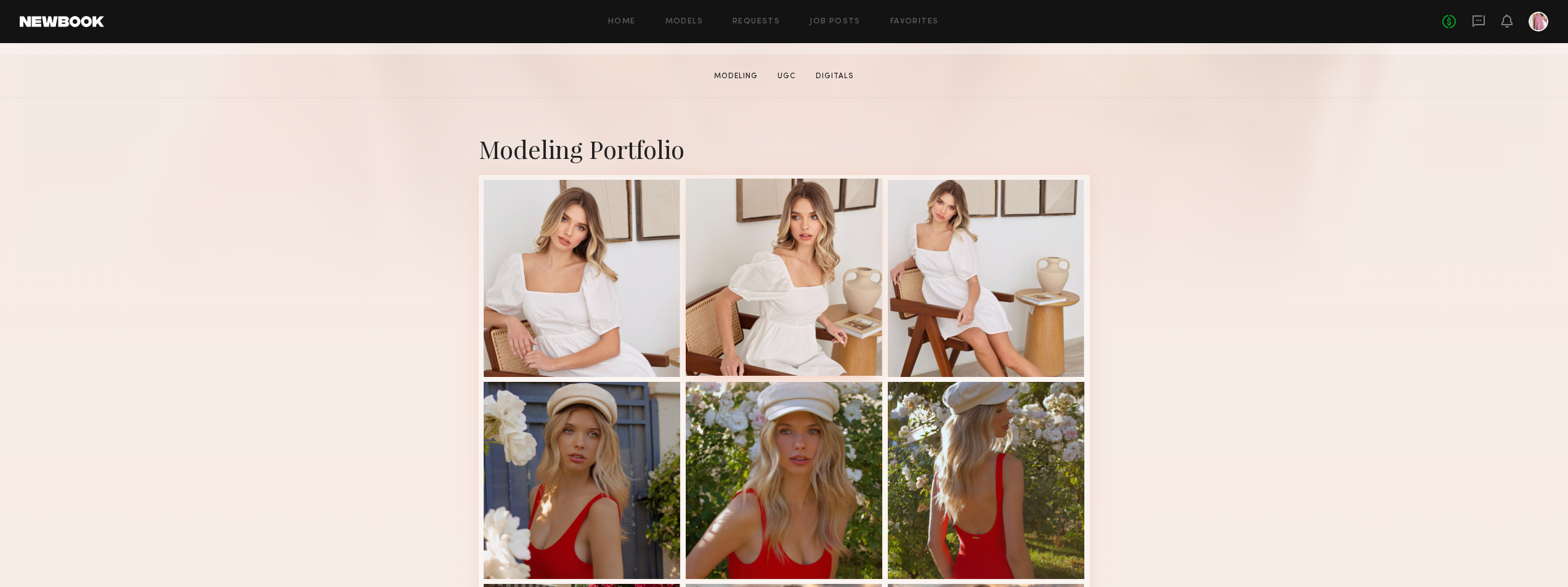
scroll to position [213, 0]
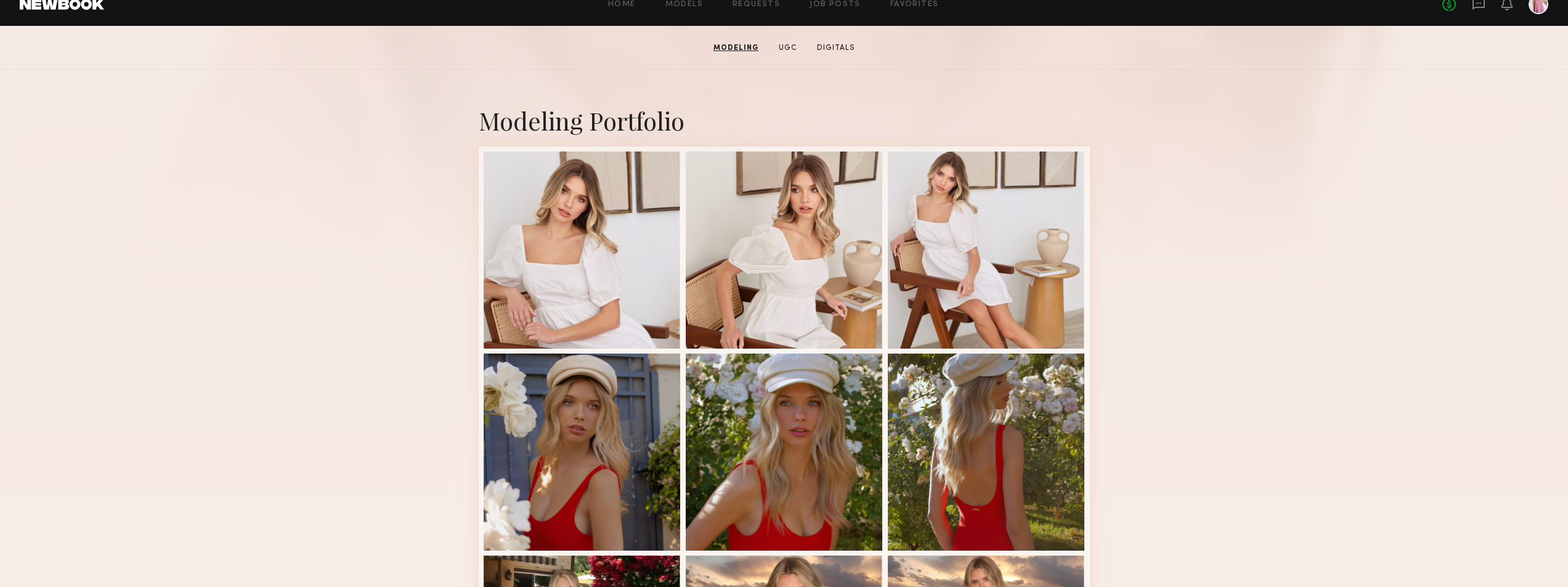
click at [834, 58] on section "Weronika R. Modeling UGC Digitals Message Book Model" at bounding box center [784, 48] width 1568 height 44
click at [834, 51] on link "Digitals" at bounding box center [836, 48] width 48 height 11
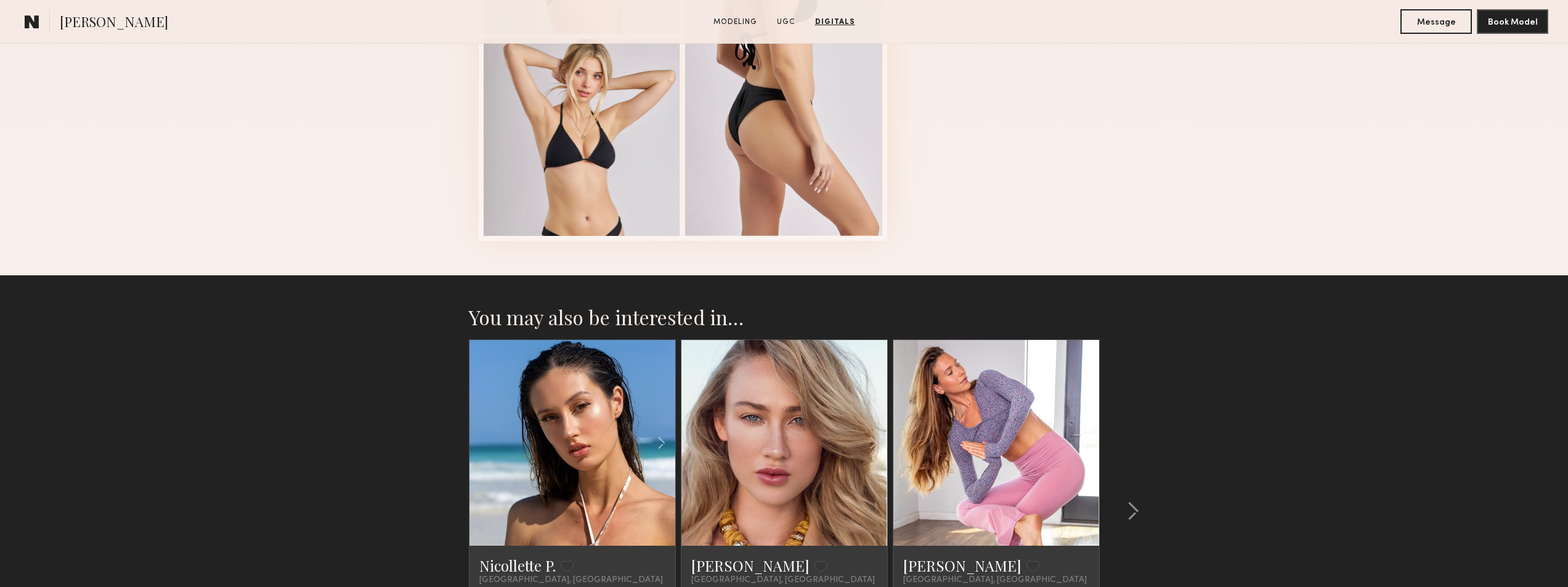
scroll to position [3263, 0]
